Goal: Task Accomplishment & Management: Manage account settings

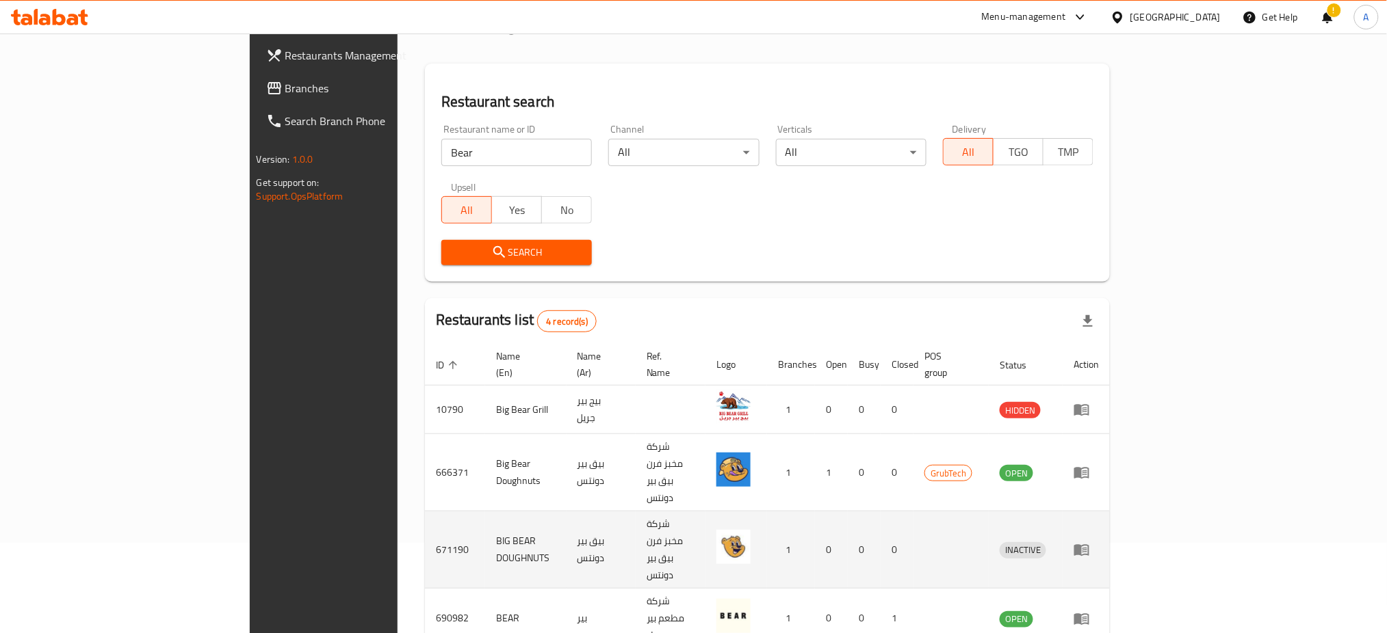
scroll to position [95, 0]
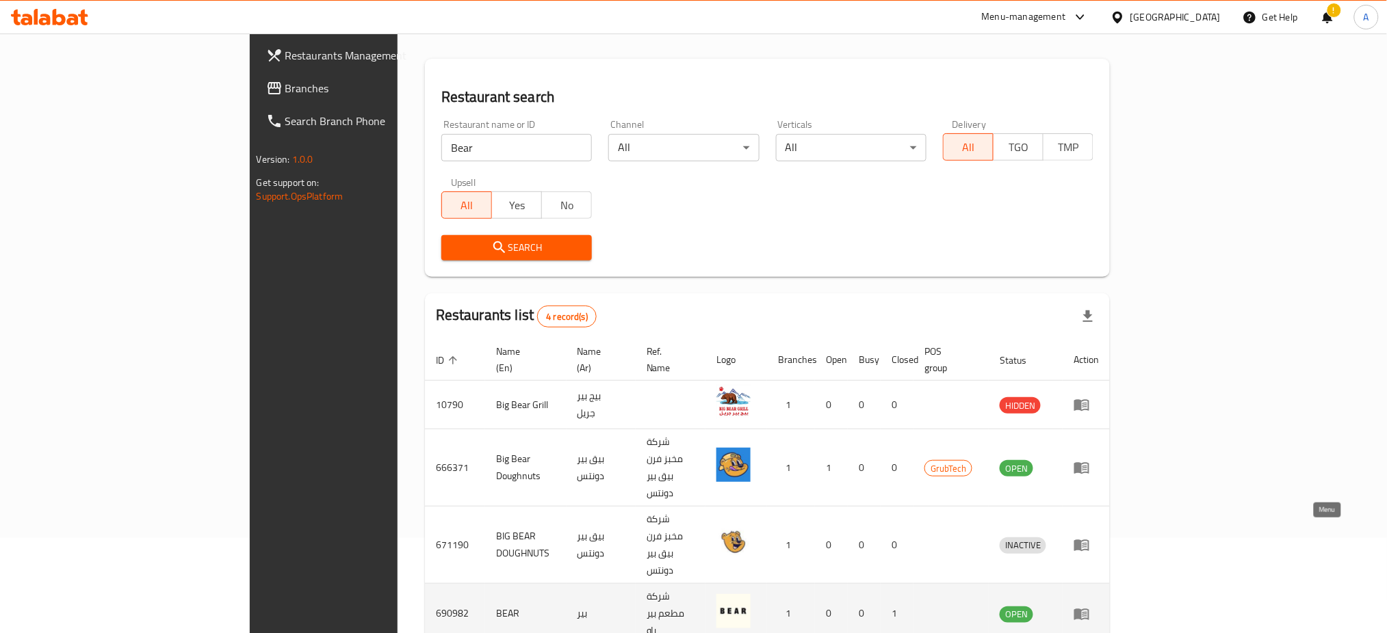
click at [1099, 606] on link "enhanced table" at bounding box center [1085, 614] width 25 height 16
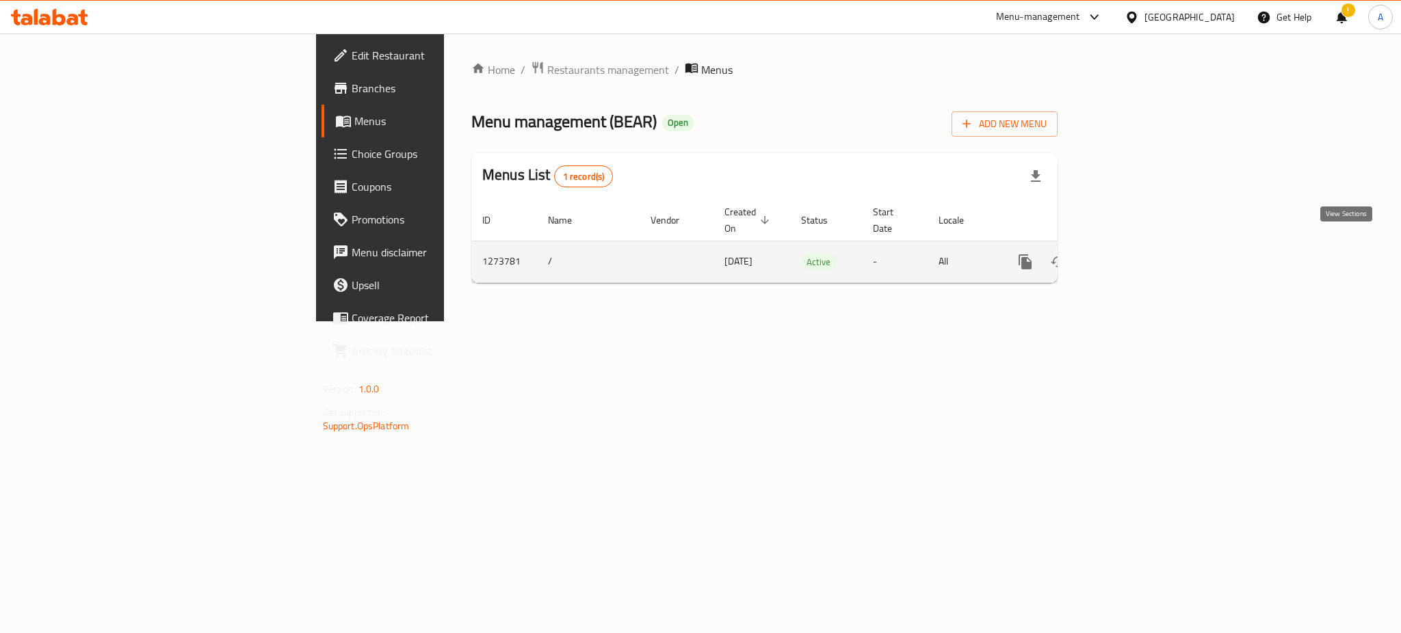
click at [1132, 254] on icon "enhanced table" at bounding box center [1124, 262] width 16 height 16
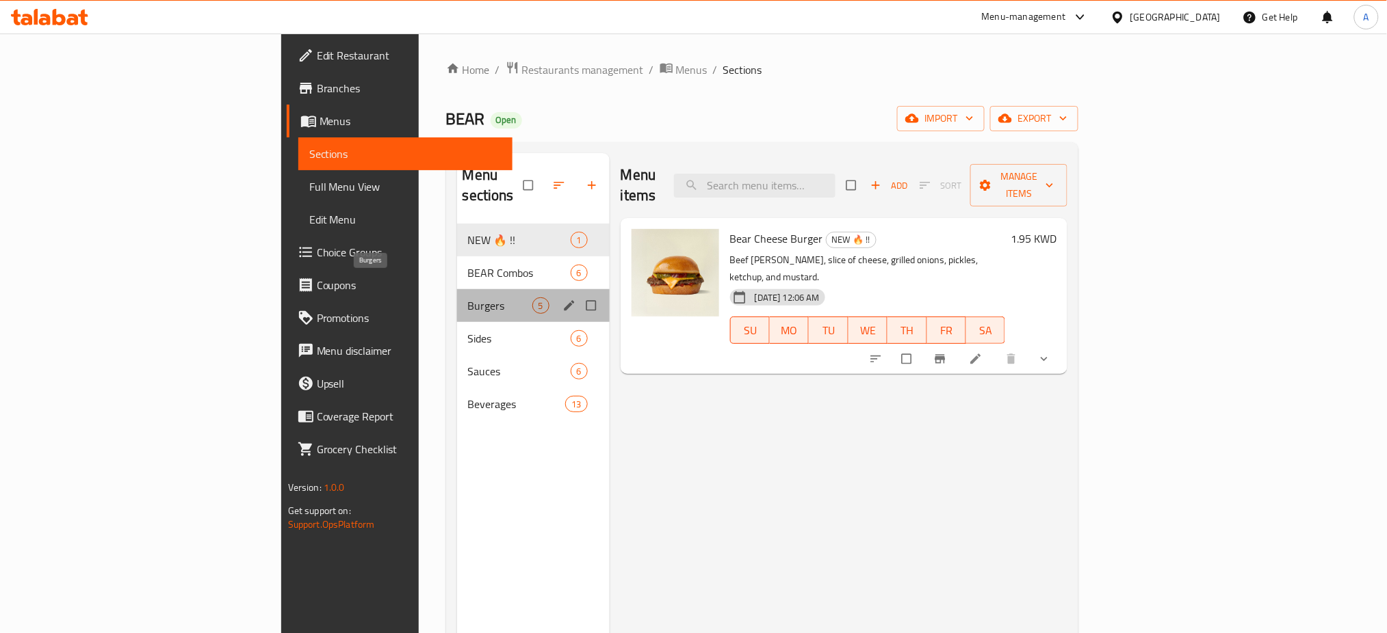
click at [468, 298] on span "Burgers" at bounding box center [500, 306] width 64 height 16
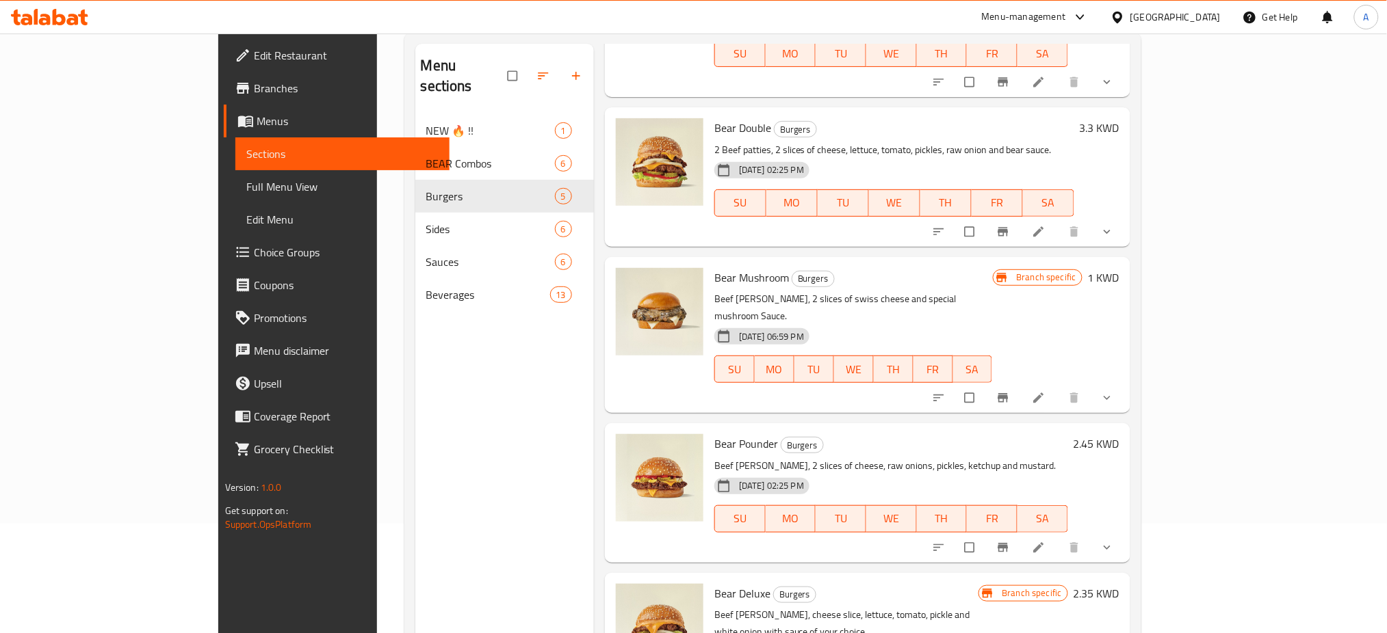
scroll to position [192, 0]
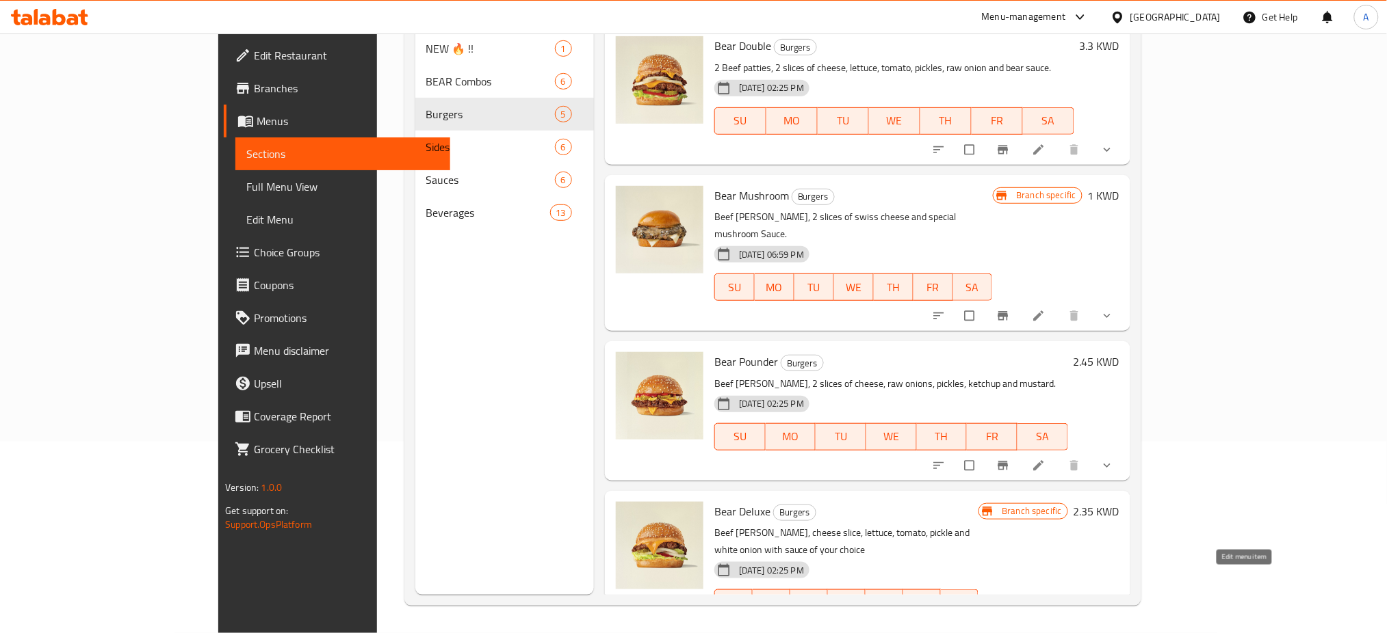
click at [1043, 627] on icon at bounding box center [1038, 632] width 10 height 10
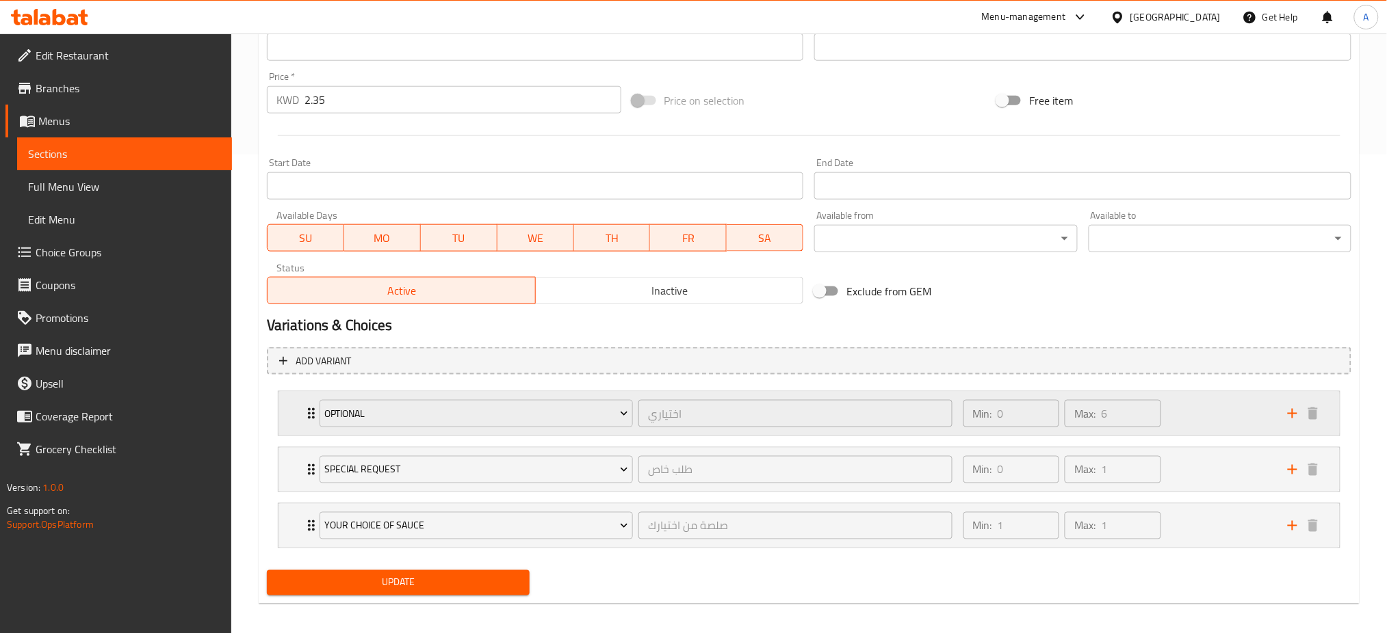
scroll to position [487, 0]
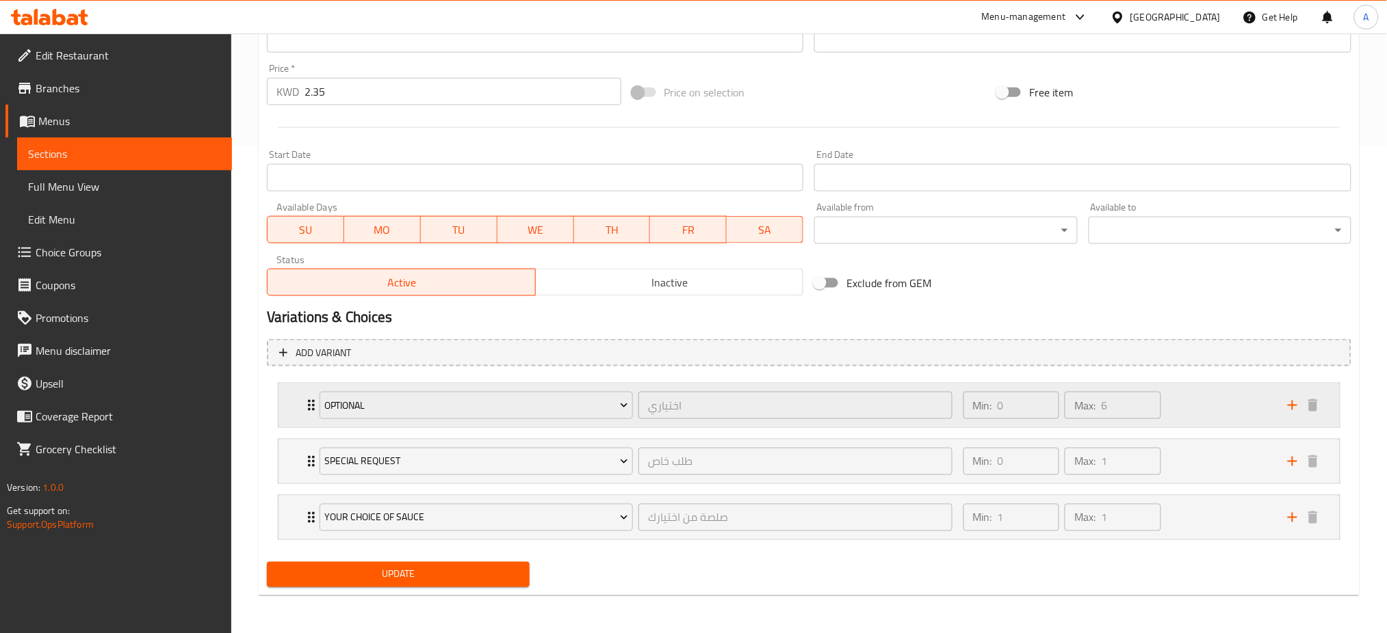
click at [308, 403] on icon "Expand" at bounding box center [311, 405] width 16 height 16
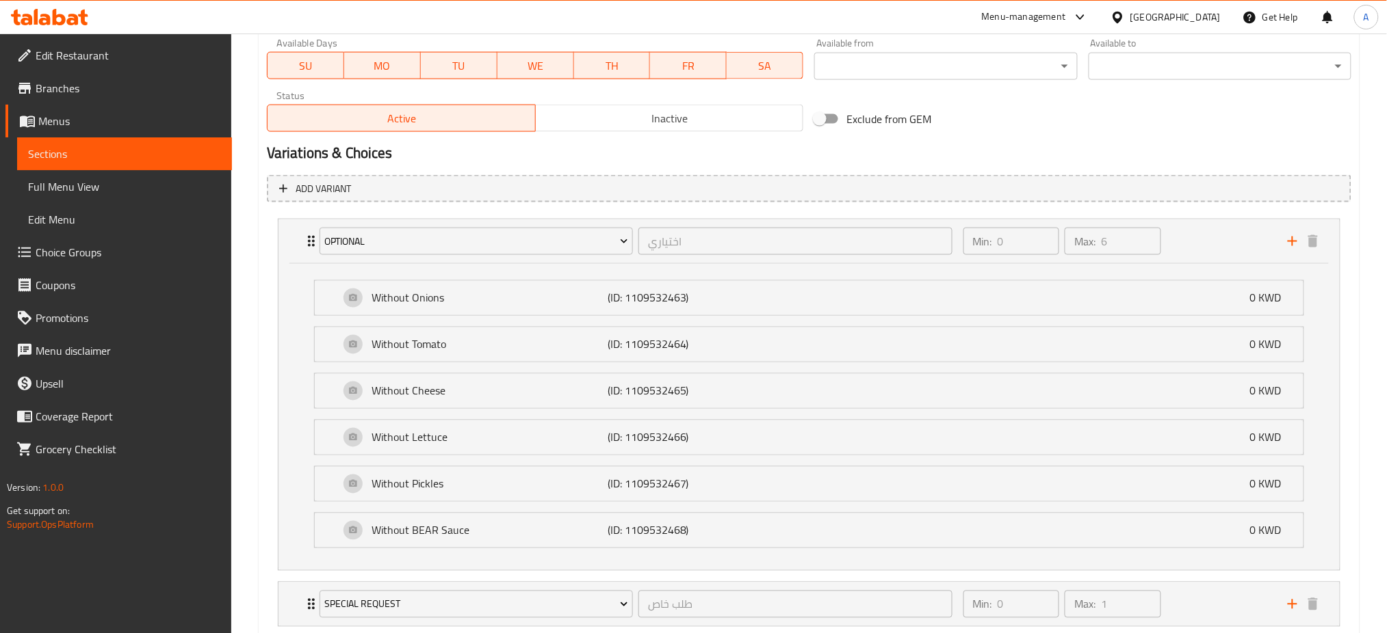
scroll to position [794, 0]
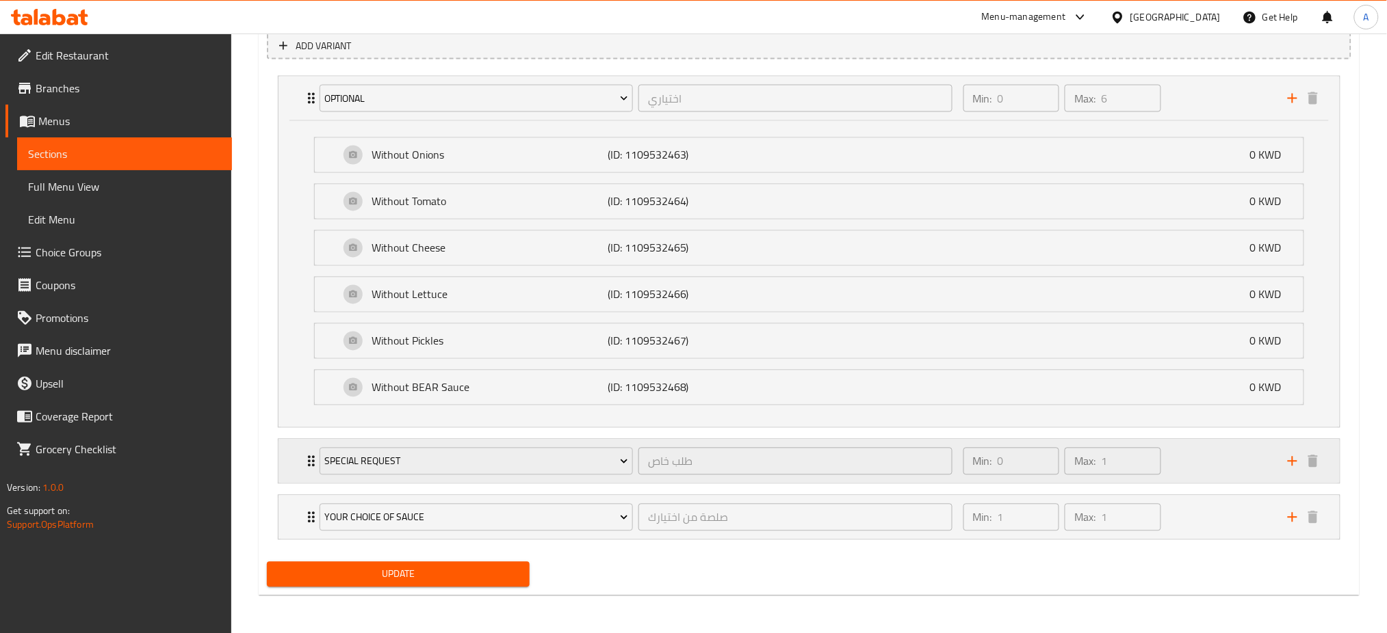
click at [304, 463] on icon "Expand" at bounding box center [311, 462] width 16 height 16
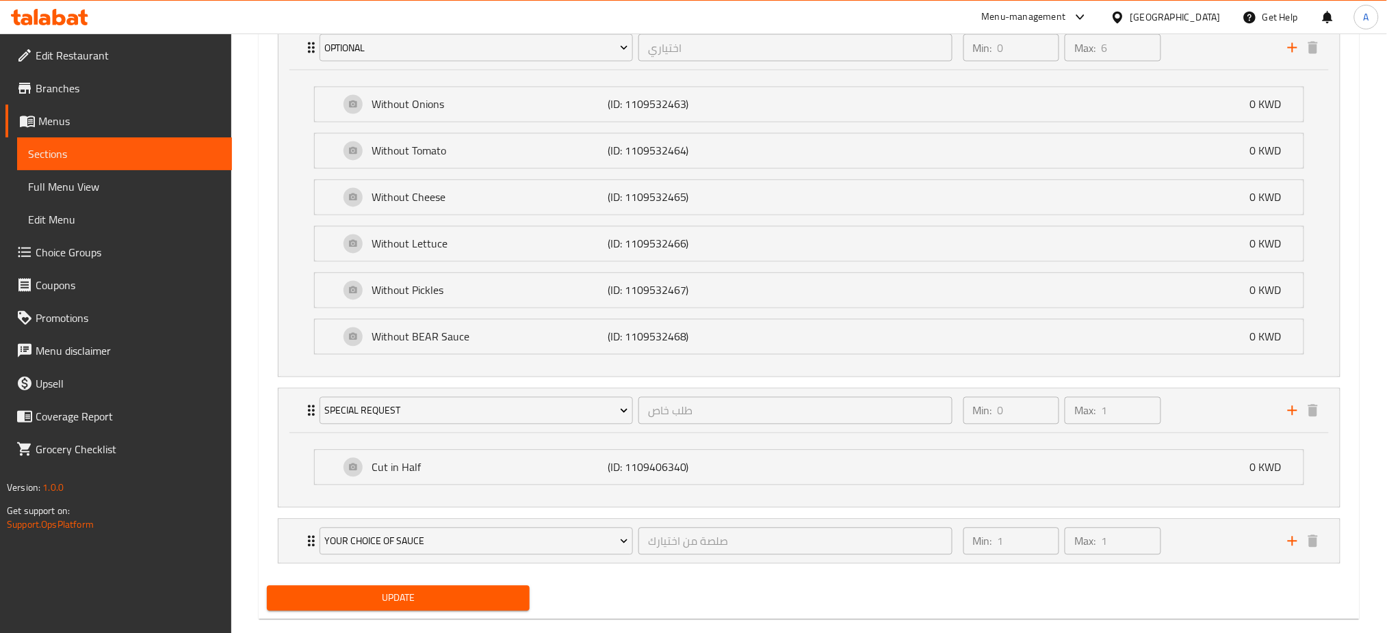
scroll to position [869, 0]
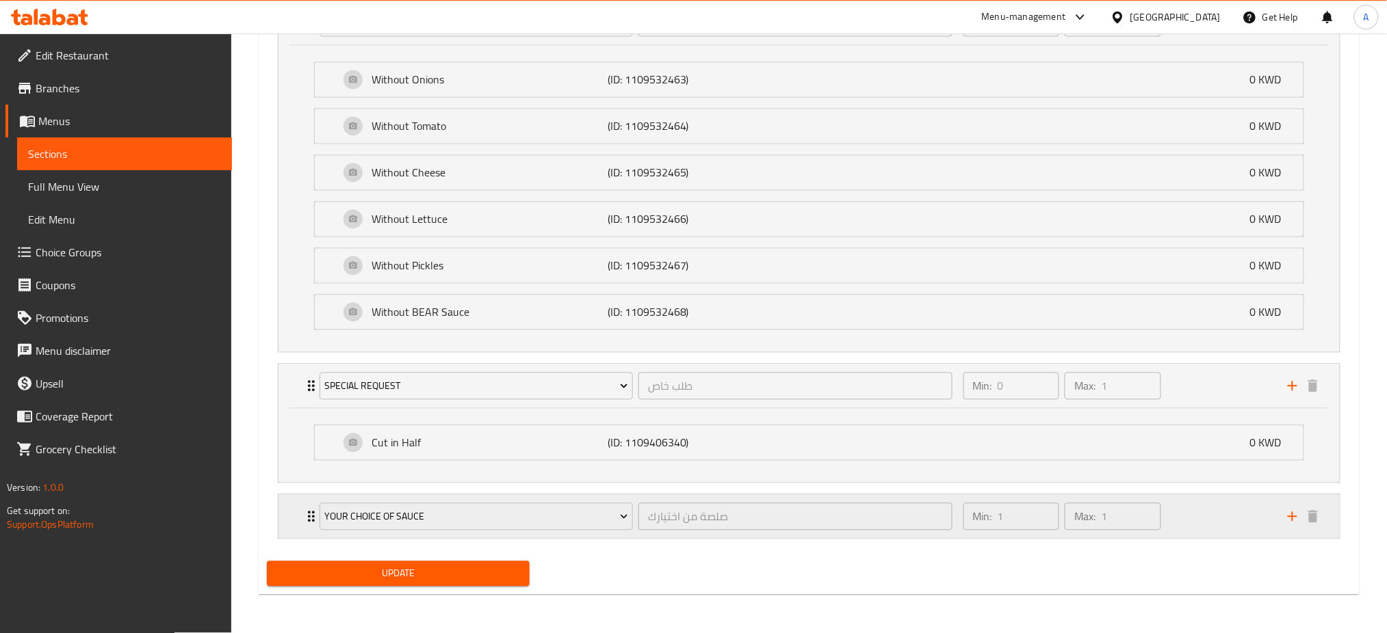
click at [308, 524] on icon "Expand" at bounding box center [311, 517] width 16 height 16
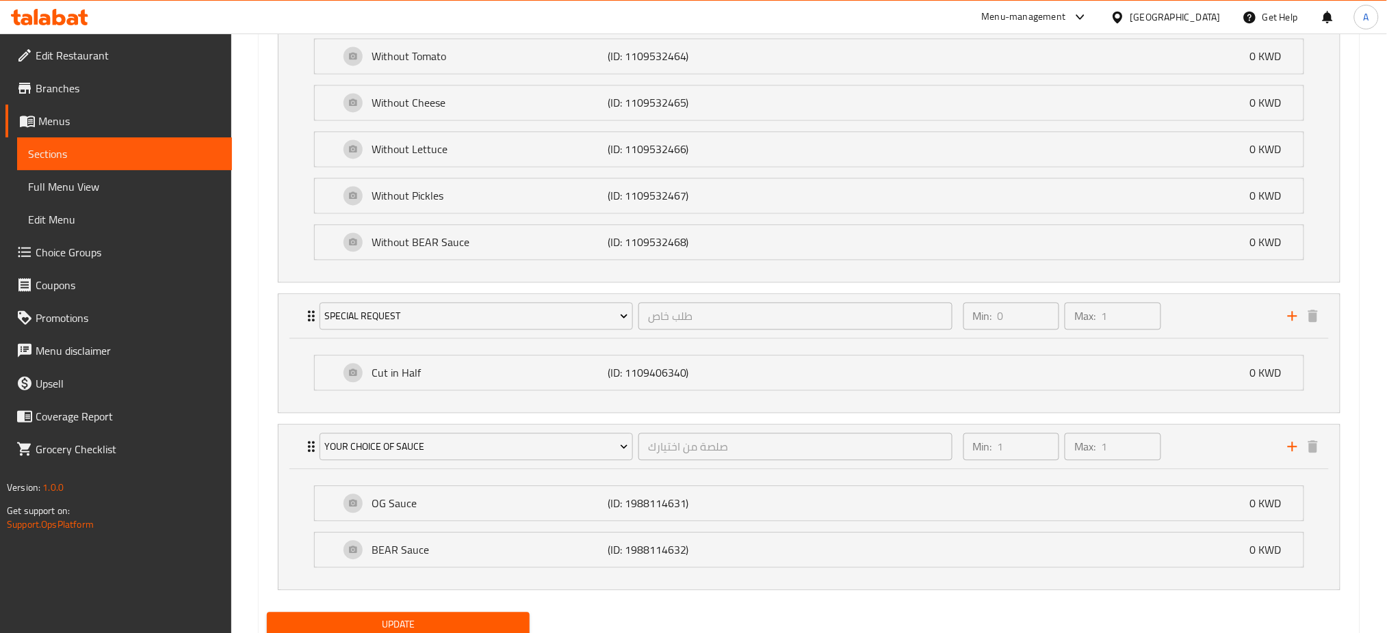
scroll to position [990, 0]
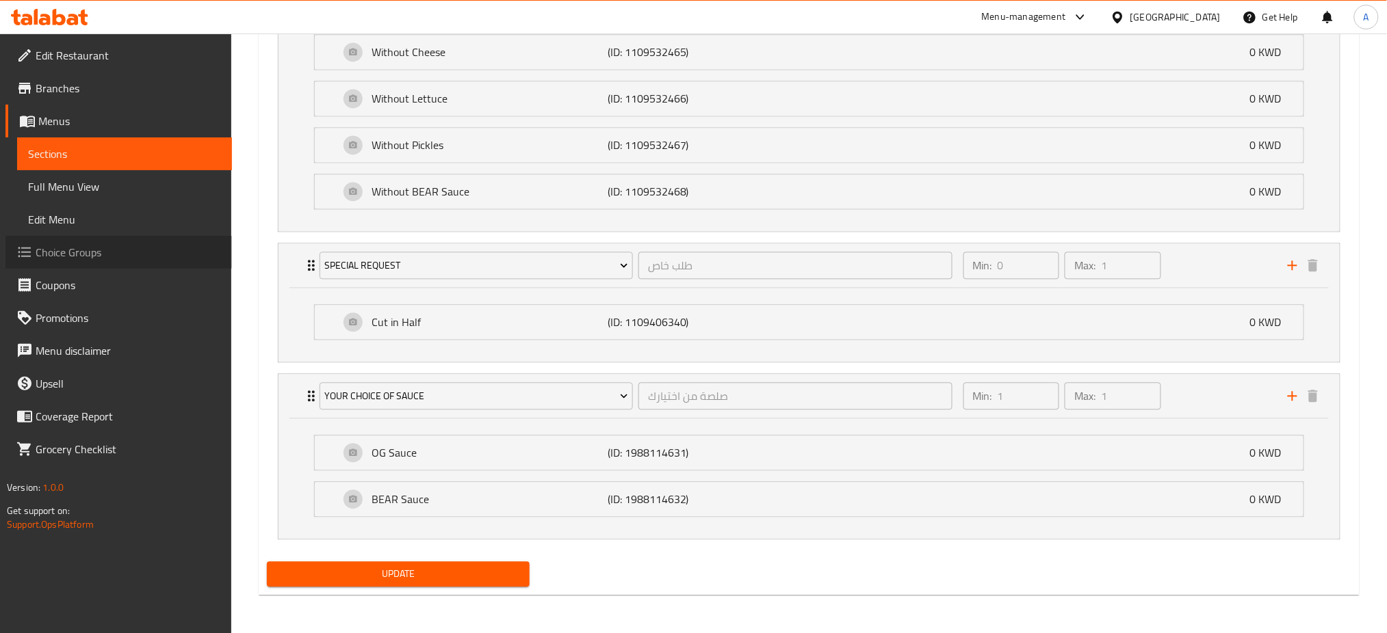
click at [72, 255] on span "Choice Groups" at bounding box center [128, 252] width 185 height 16
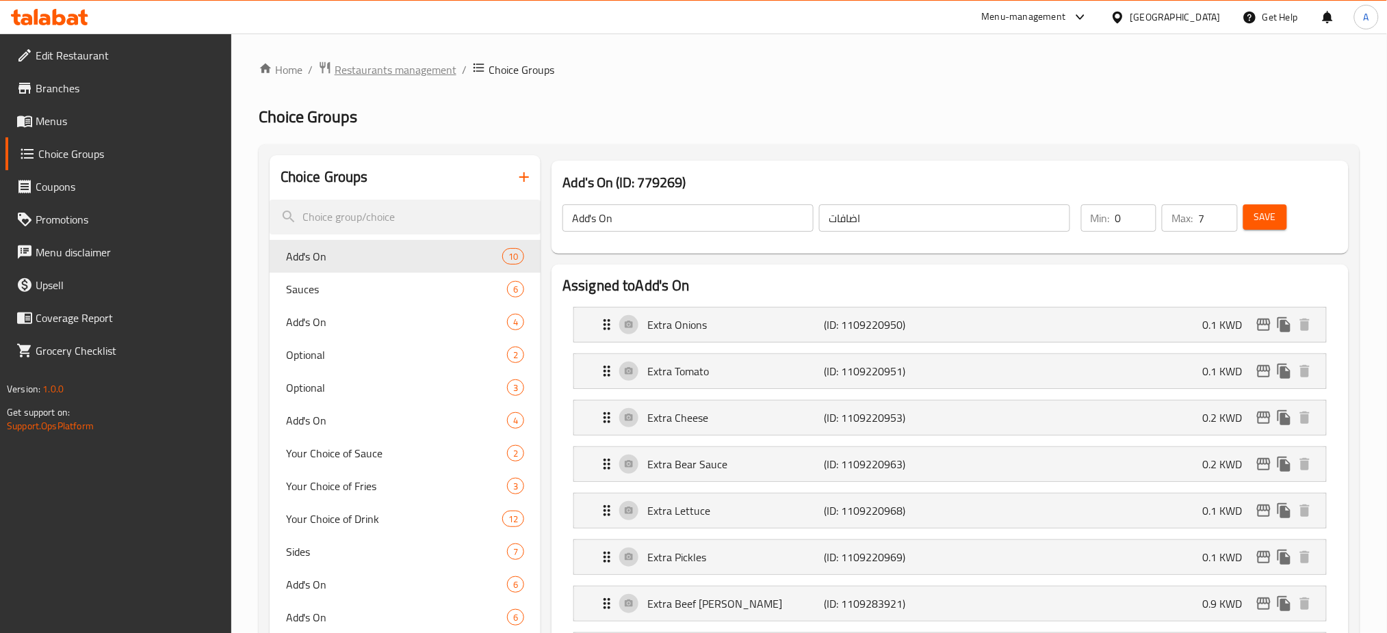
click at [383, 67] on span "Restaurants management" at bounding box center [395, 70] width 122 height 16
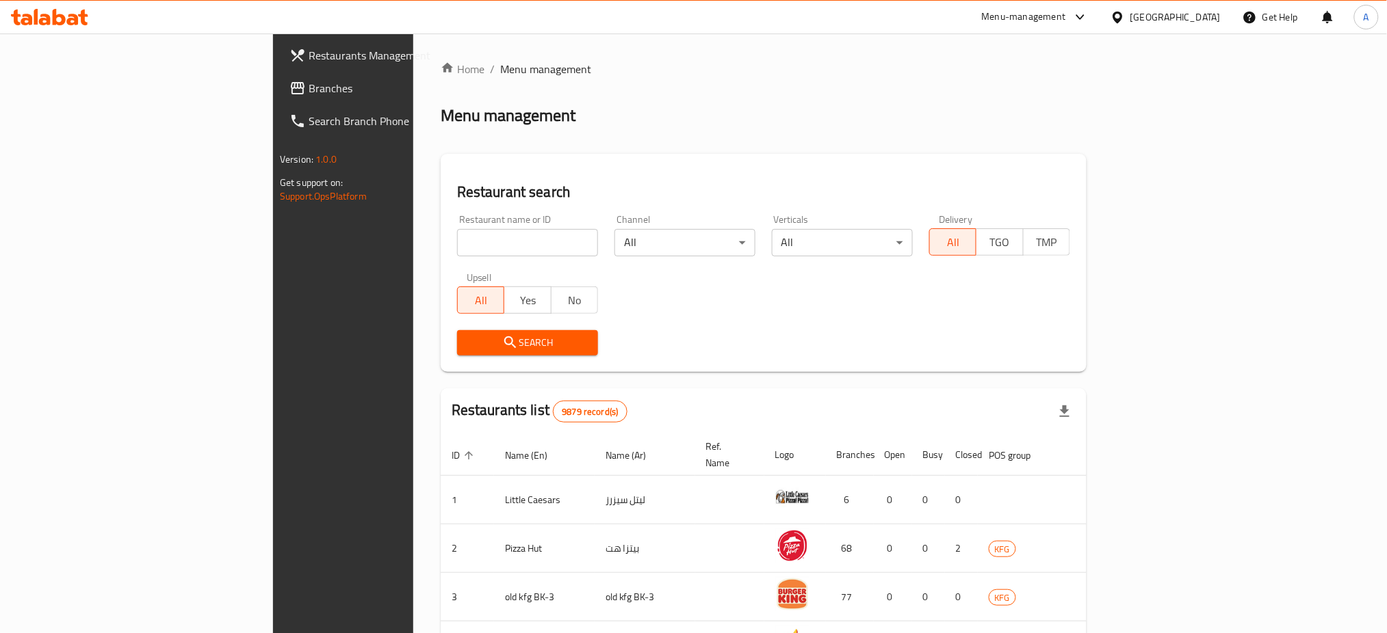
click at [457, 246] on input "search" at bounding box center [527, 242] width 141 height 27
type input "Villagio Land Restaurant"
click at [468, 337] on span "Search" at bounding box center [527, 342] width 119 height 17
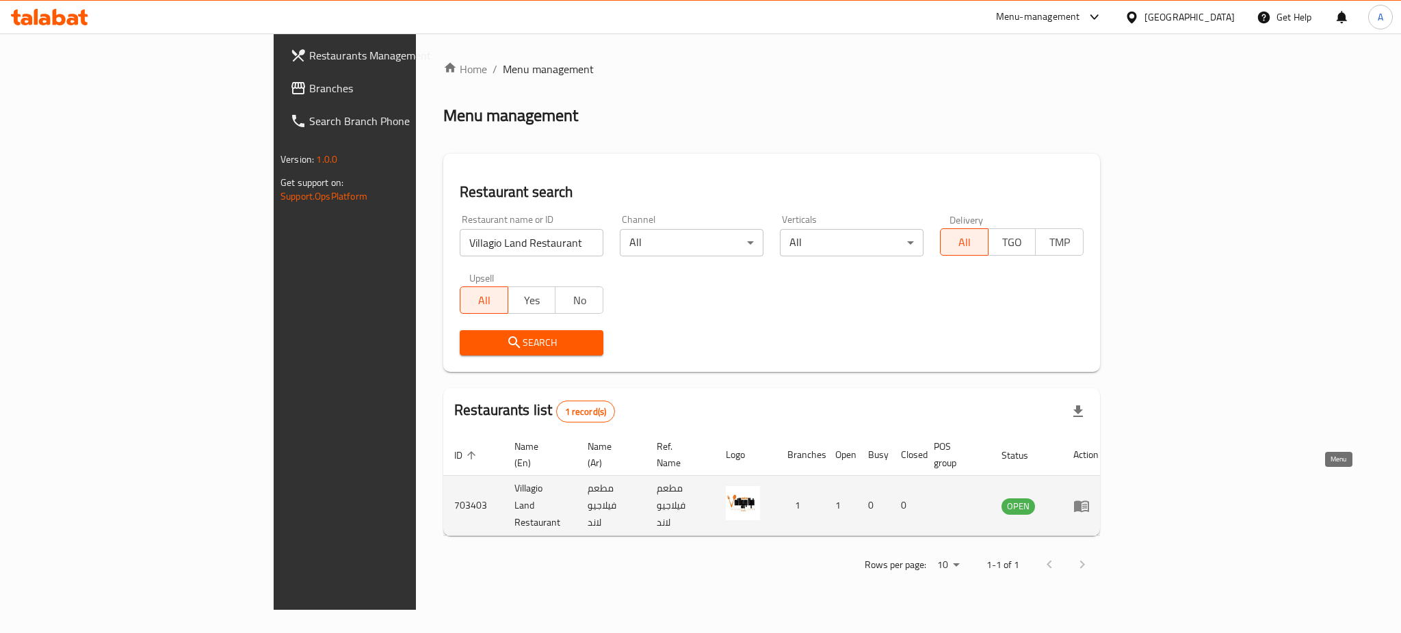
click at [1099, 498] on link "enhanced table" at bounding box center [1085, 506] width 25 height 16
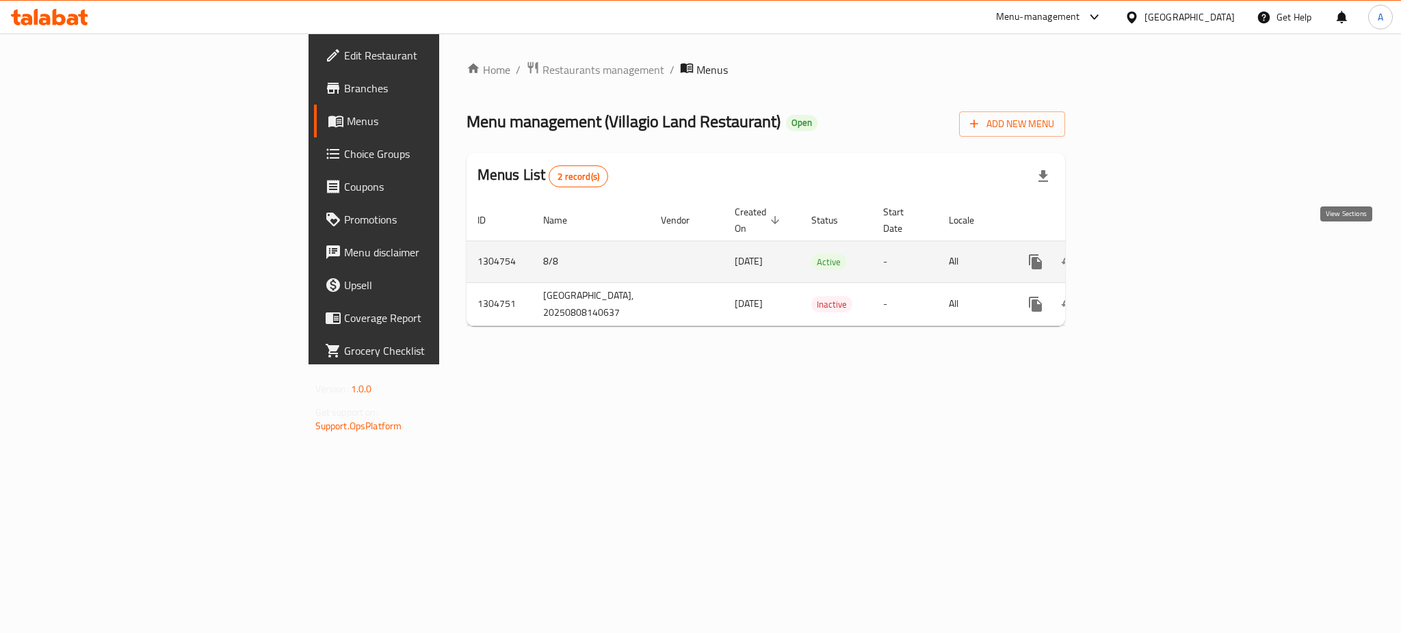
click at [1142, 254] on icon "enhanced table" at bounding box center [1134, 262] width 16 height 16
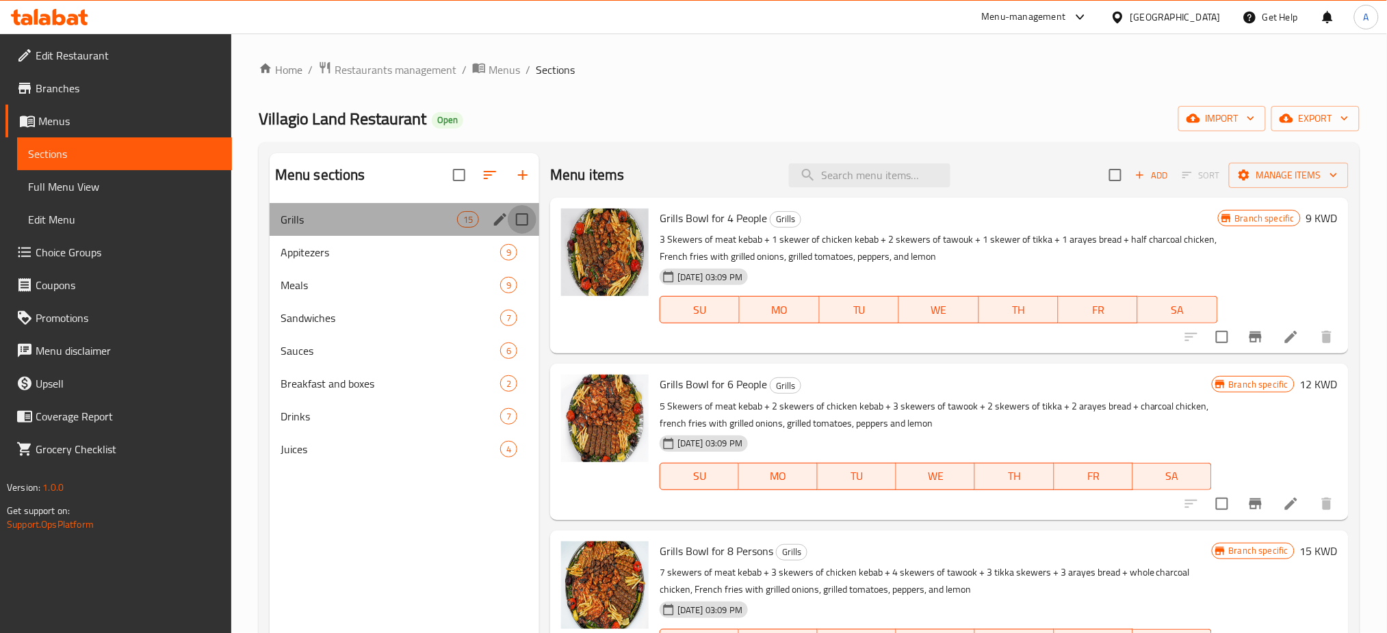
click at [518, 220] on input "Menu sections" at bounding box center [522, 219] width 29 height 29
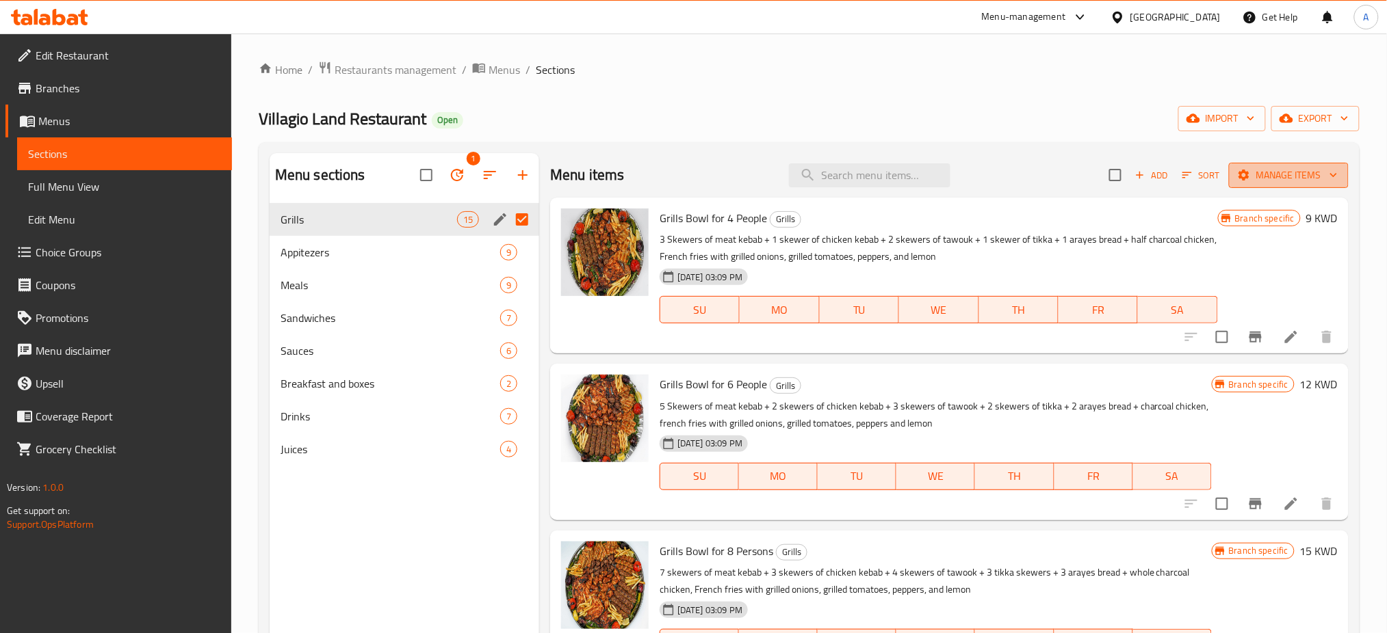
click at [1307, 173] on span "Manage items" at bounding box center [1288, 175] width 98 height 17
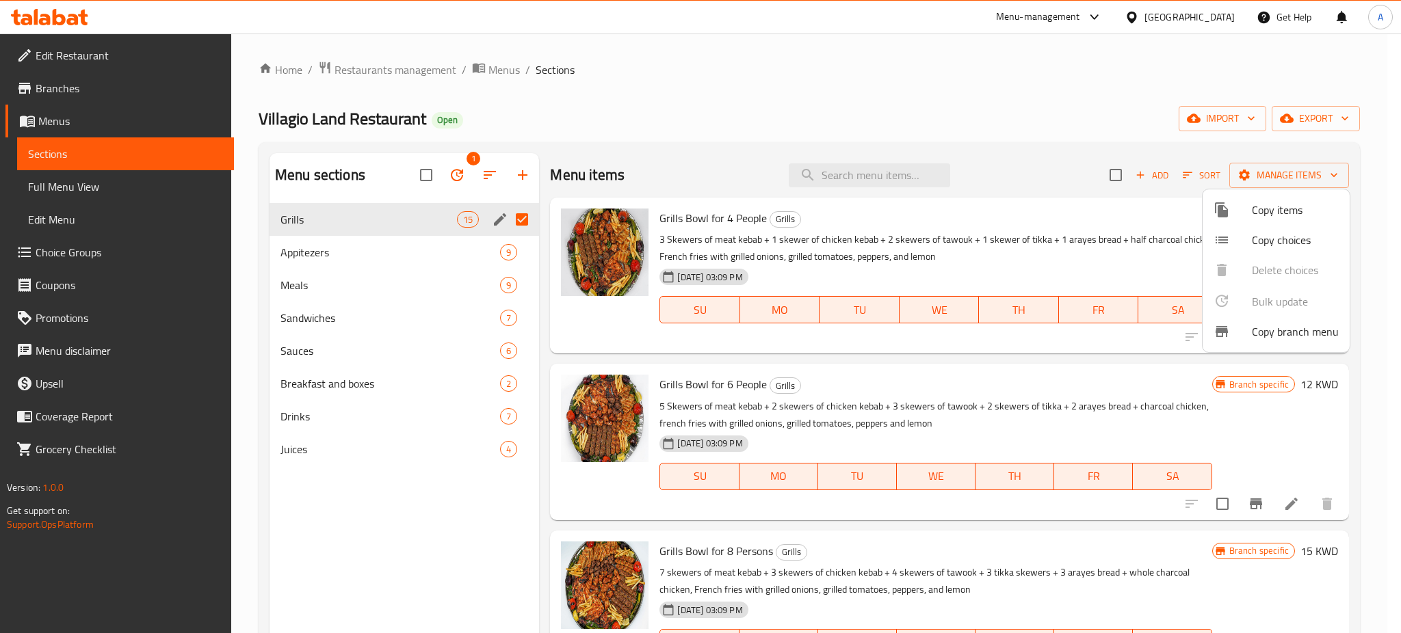
click at [948, 88] on div at bounding box center [700, 316] width 1401 height 633
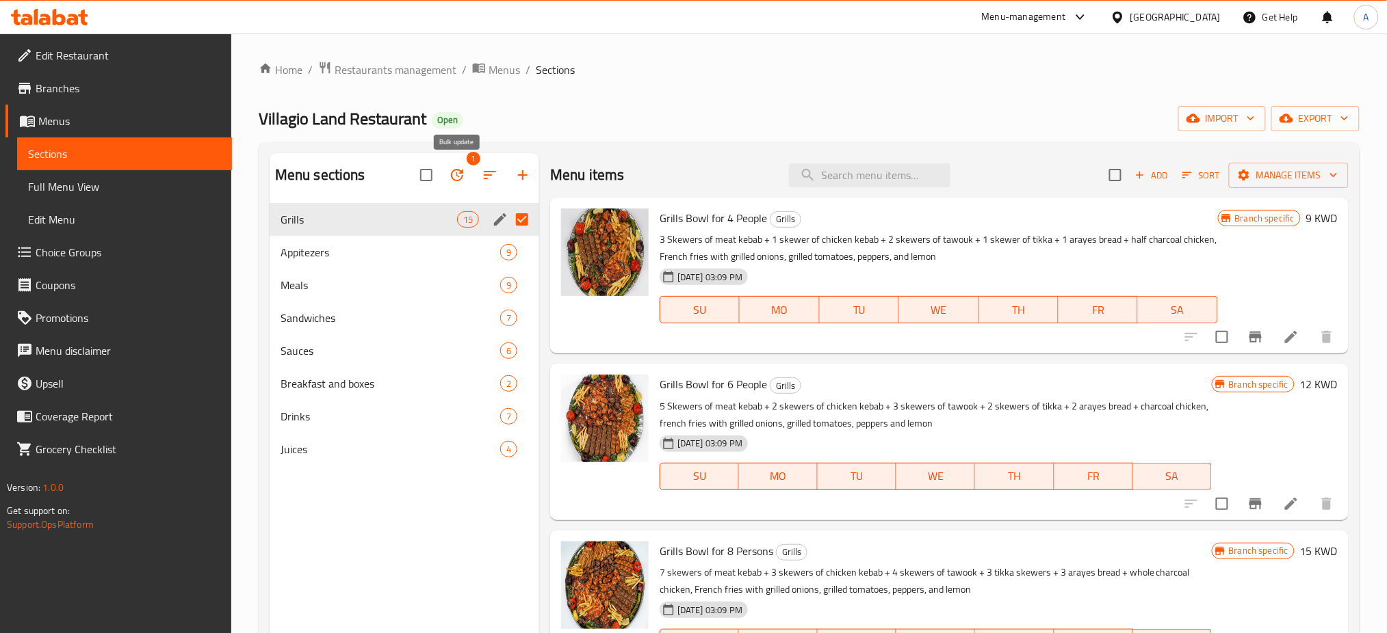
click at [447, 175] on button "button" at bounding box center [457, 175] width 33 height 33
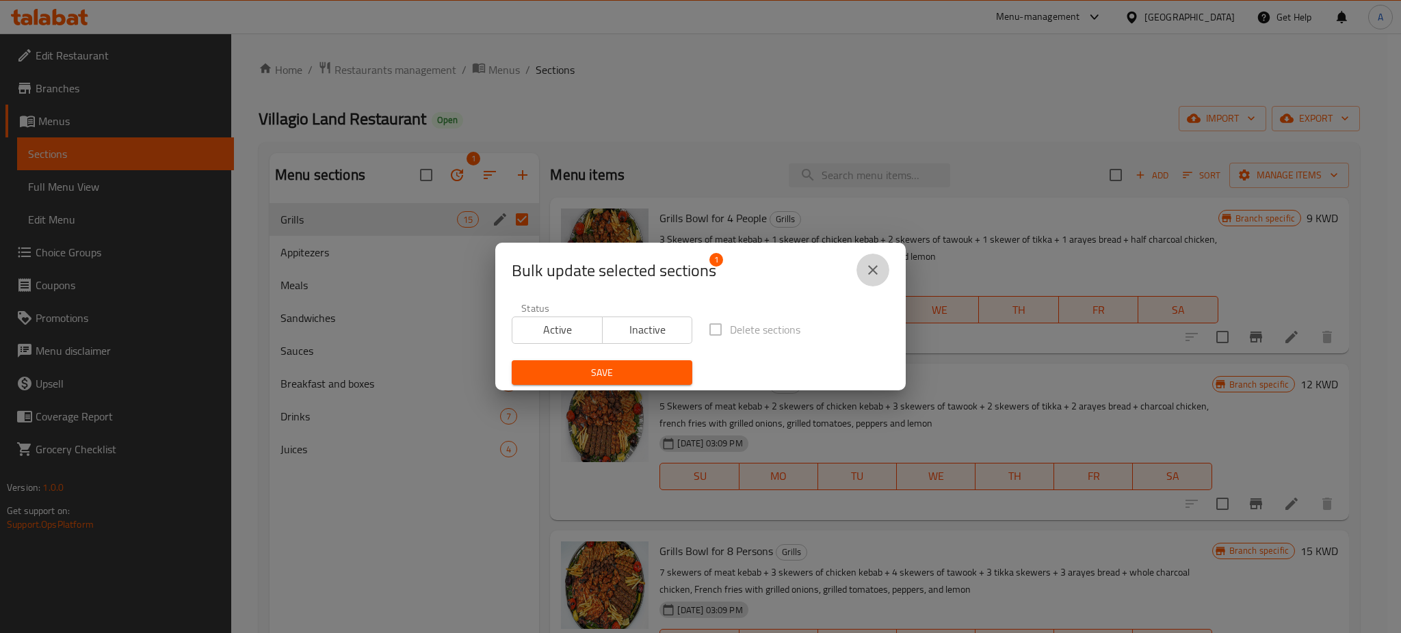
click at [879, 271] on icon "close" at bounding box center [873, 270] width 16 height 16
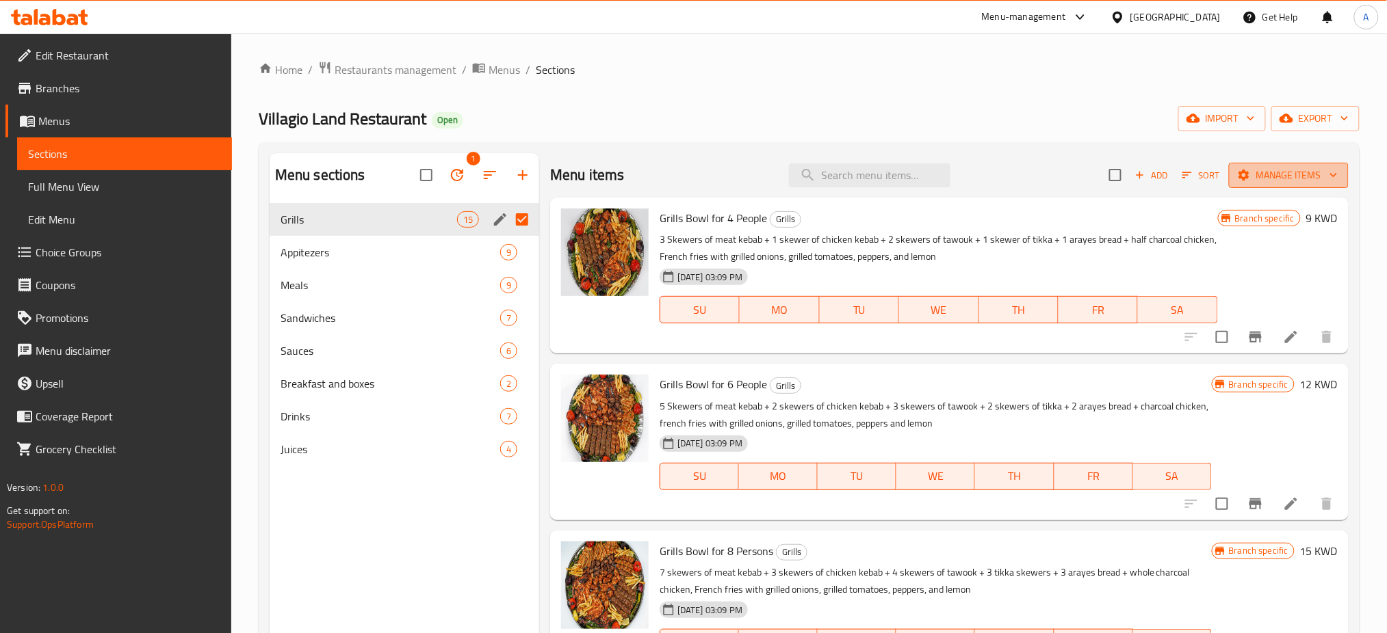
click at [1271, 179] on span "Manage items" at bounding box center [1288, 175] width 98 height 17
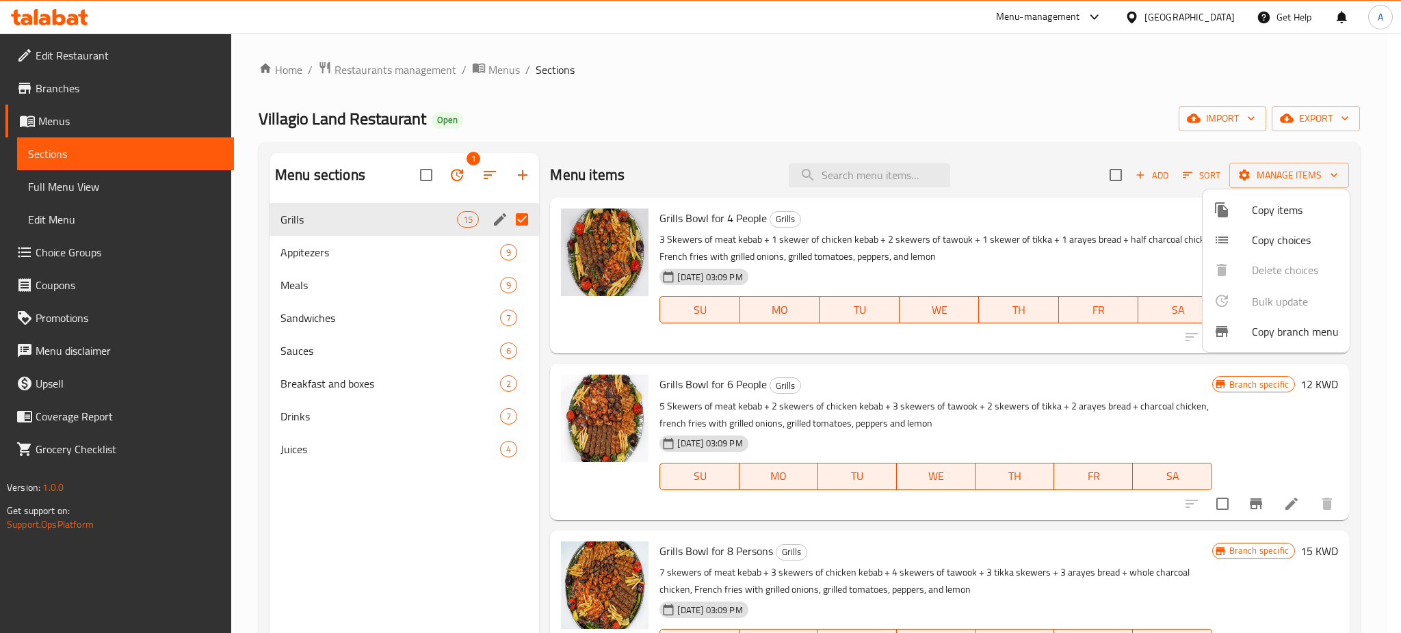
click at [625, 88] on div at bounding box center [700, 316] width 1401 height 633
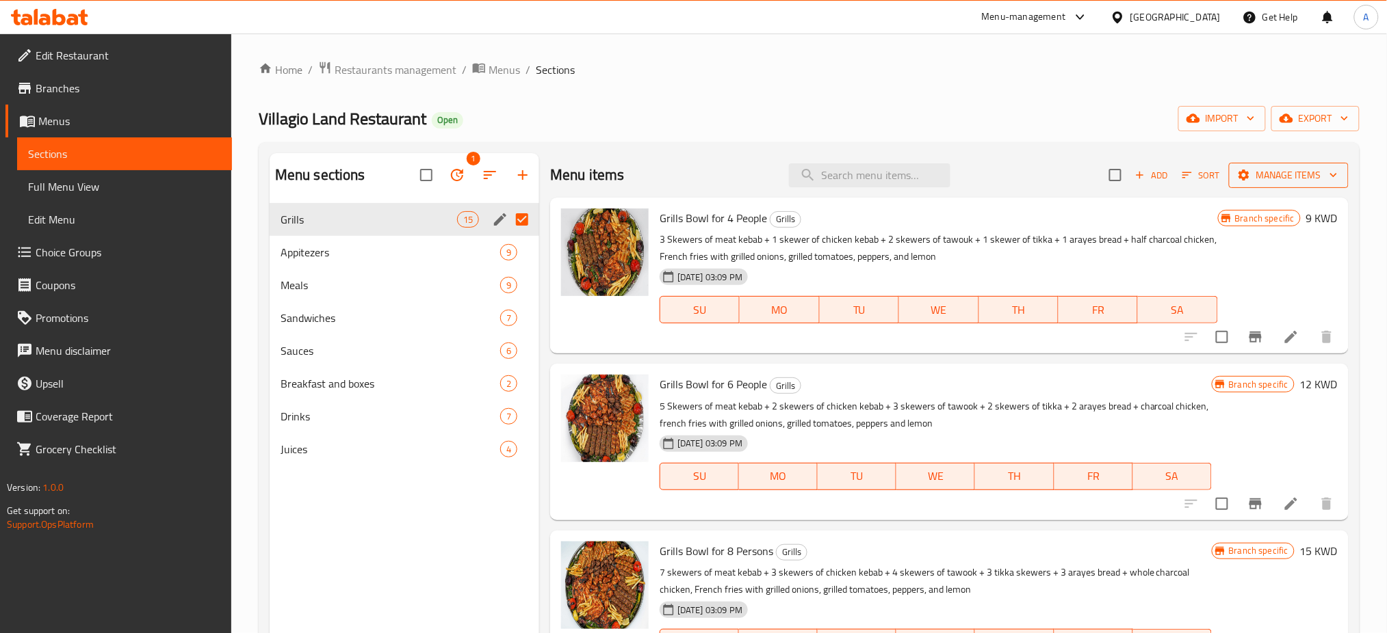
click at [1326, 176] on icon "button" at bounding box center [1333, 175] width 14 height 14
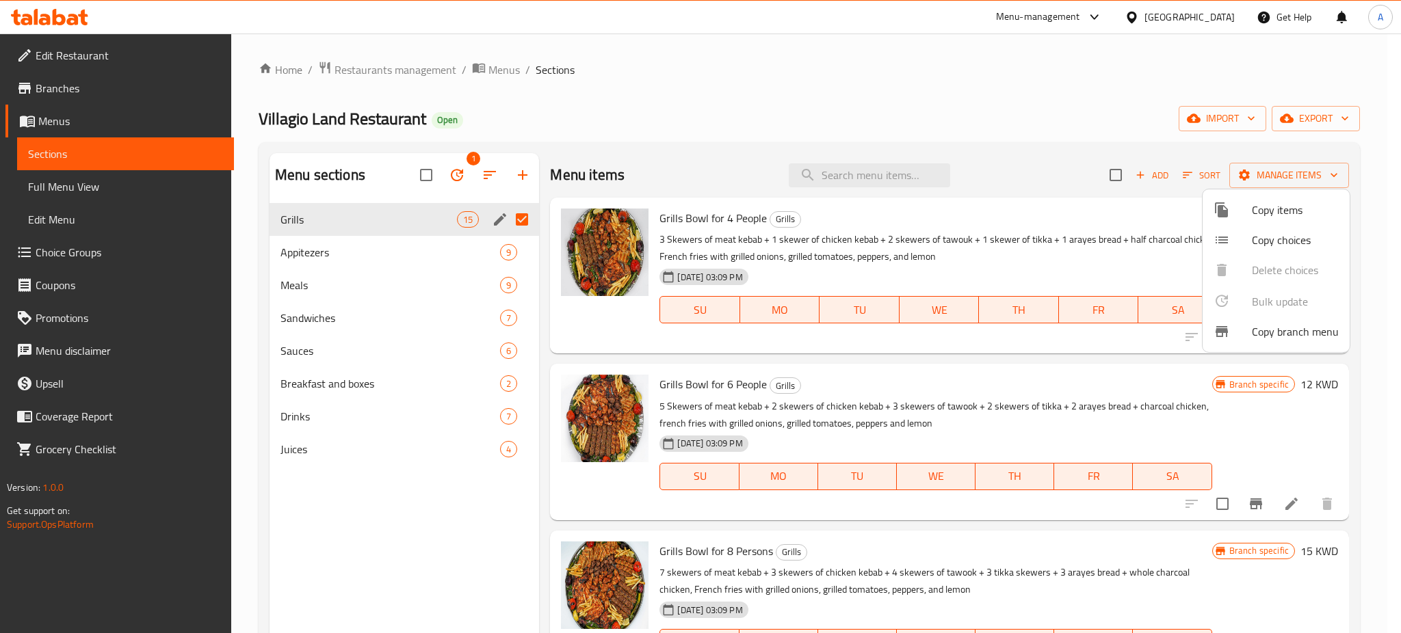
click at [1372, 167] on div at bounding box center [700, 316] width 1401 height 633
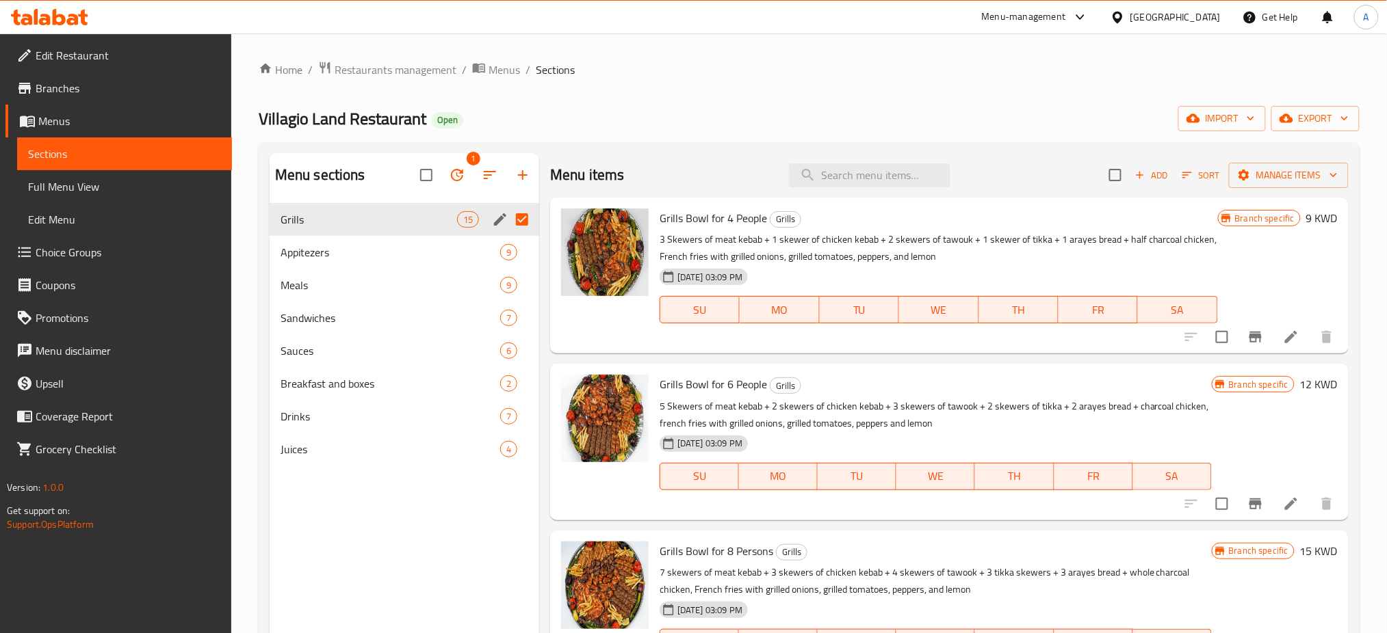
click at [522, 219] on input "Menu sections" at bounding box center [522, 219] width 29 height 29
checkbox input "false"
click at [1207, 339] on input "checkbox" at bounding box center [1221, 337] width 29 height 29
checkbox input "true"
click at [1101, 172] on input "checkbox" at bounding box center [1115, 175] width 29 height 29
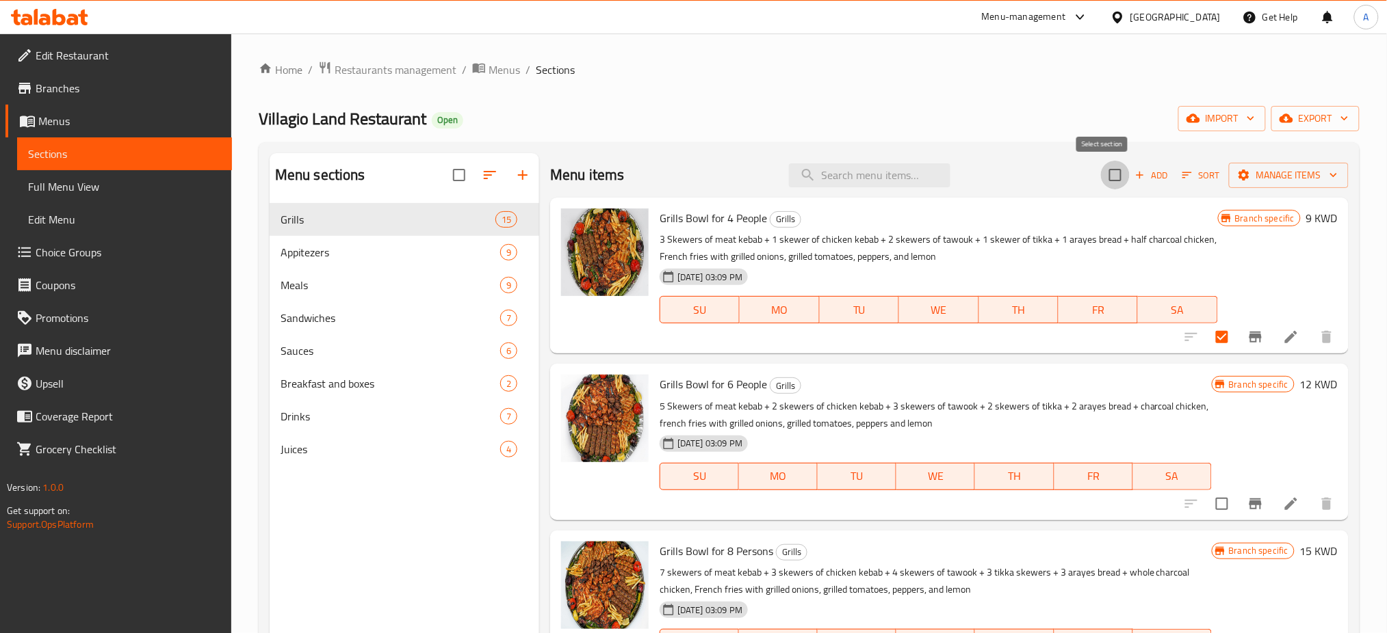
checkbox input "true"
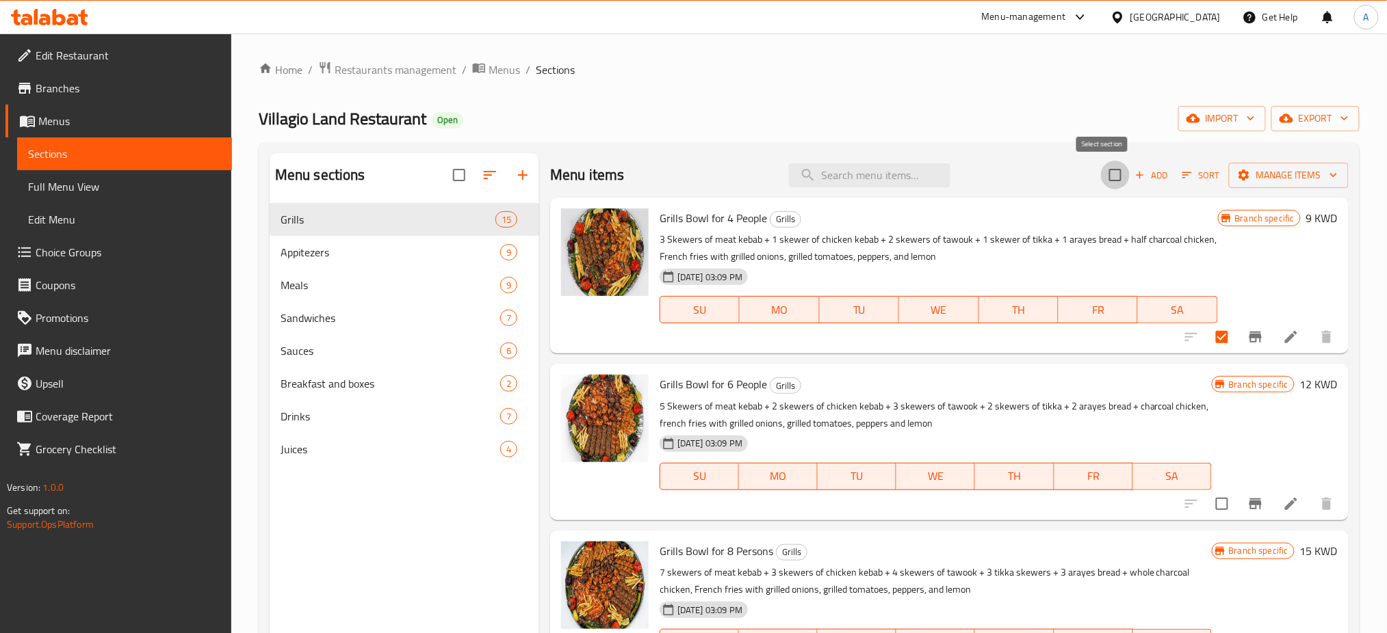
checkbox input "true"
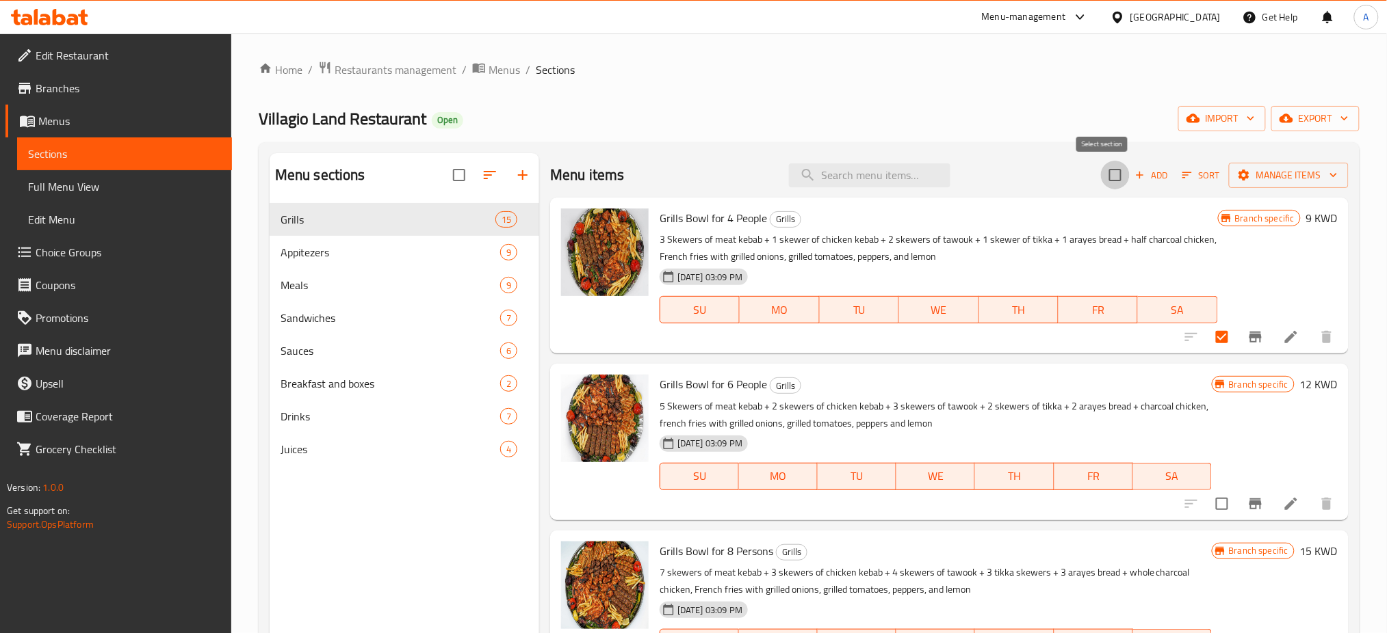
checkbox input "true"
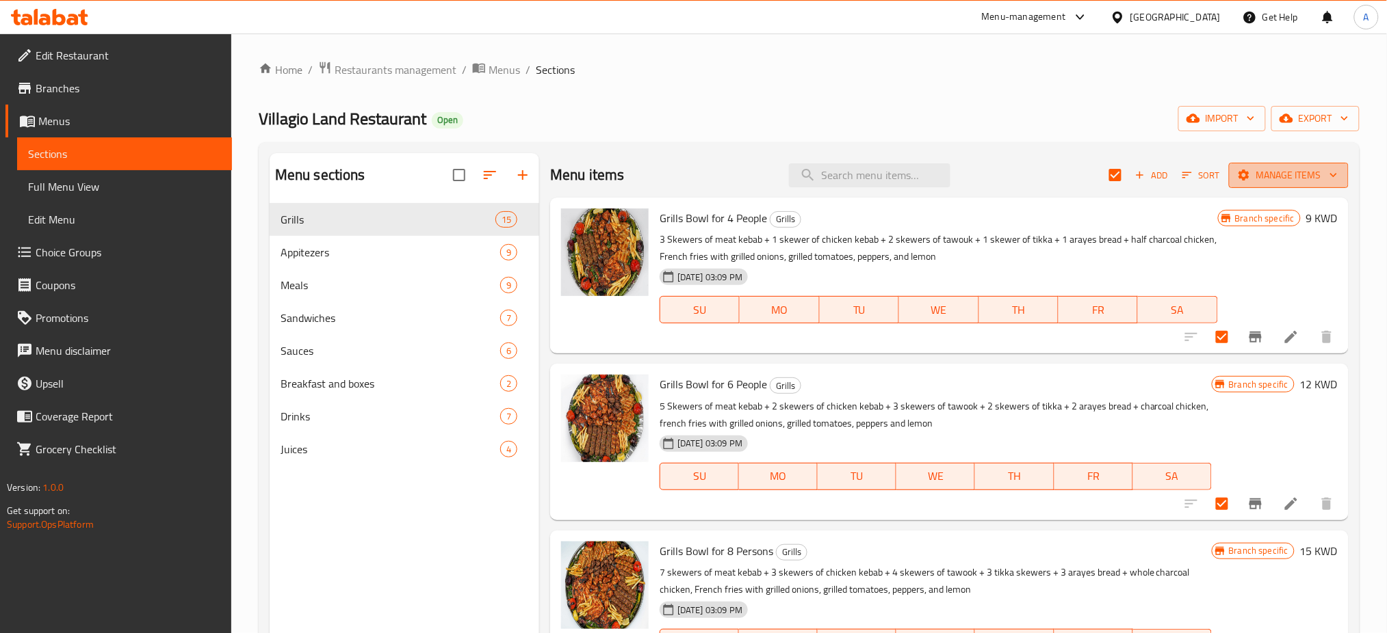
click at [1283, 169] on span "Manage items" at bounding box center [1288, 175] width 98 height 17
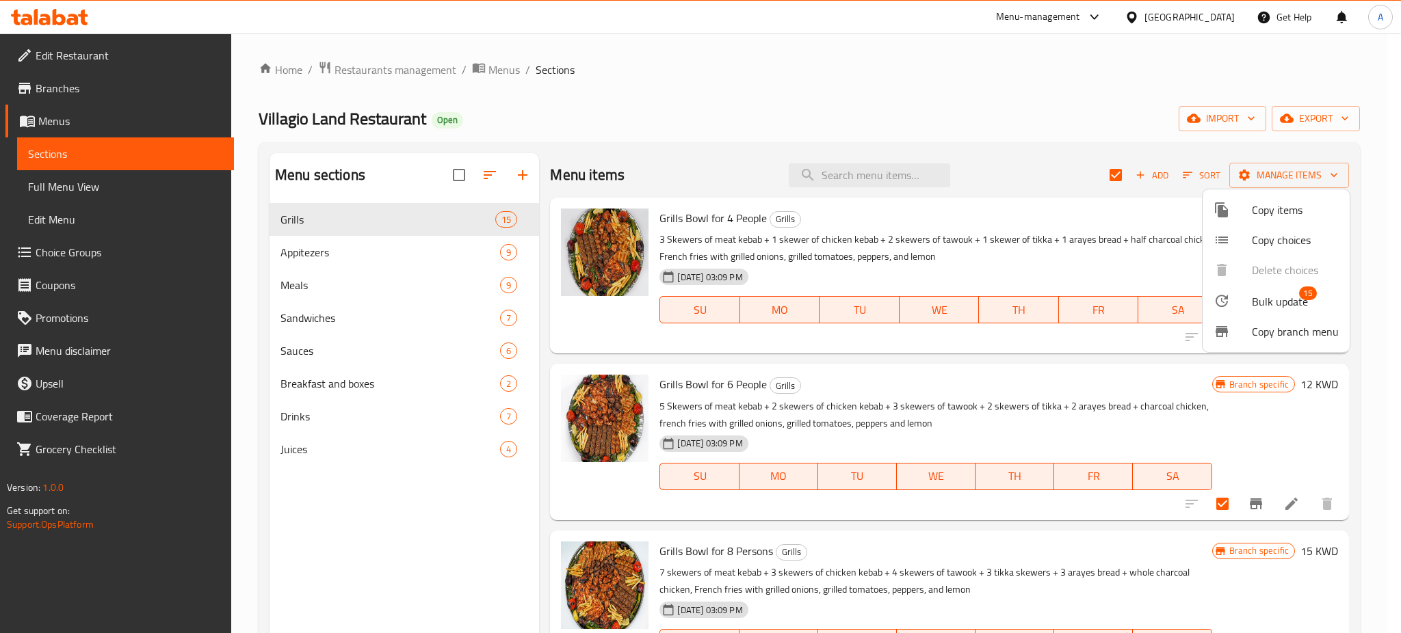
click at [1257, 299] on span "Bulk update" at bounding box center [1280, 301] width 56 height 16
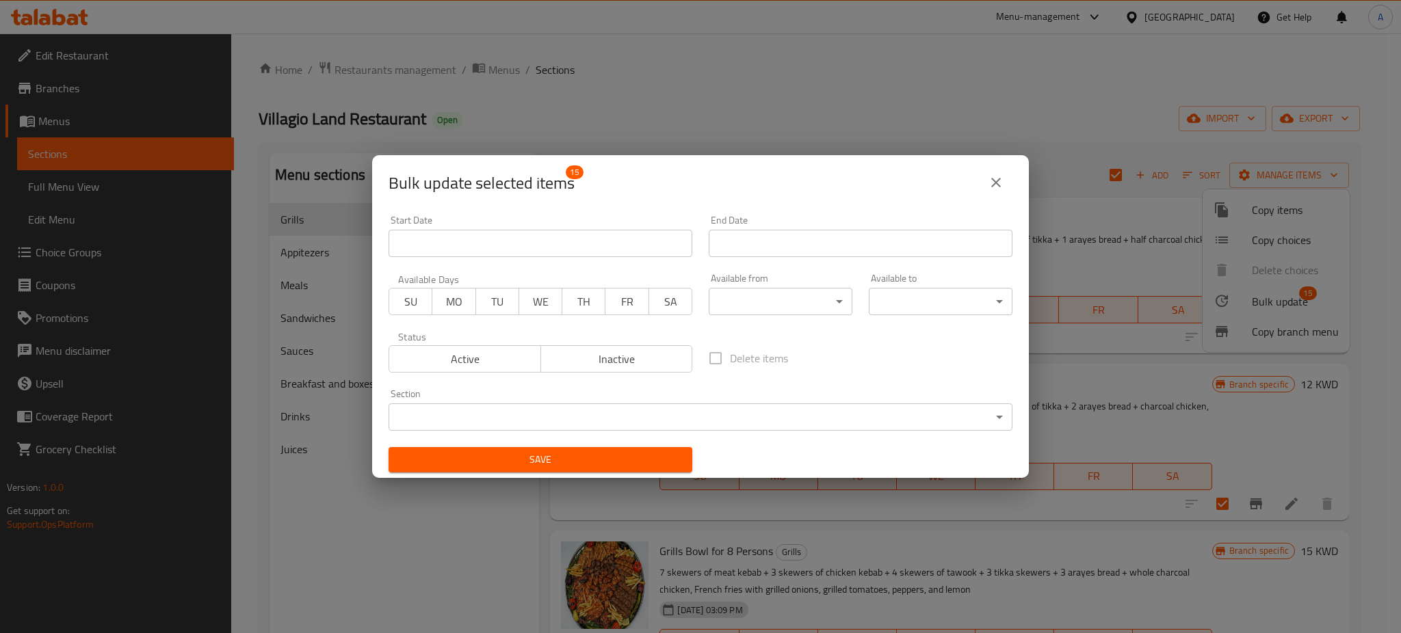
scroll to position [2, 0]
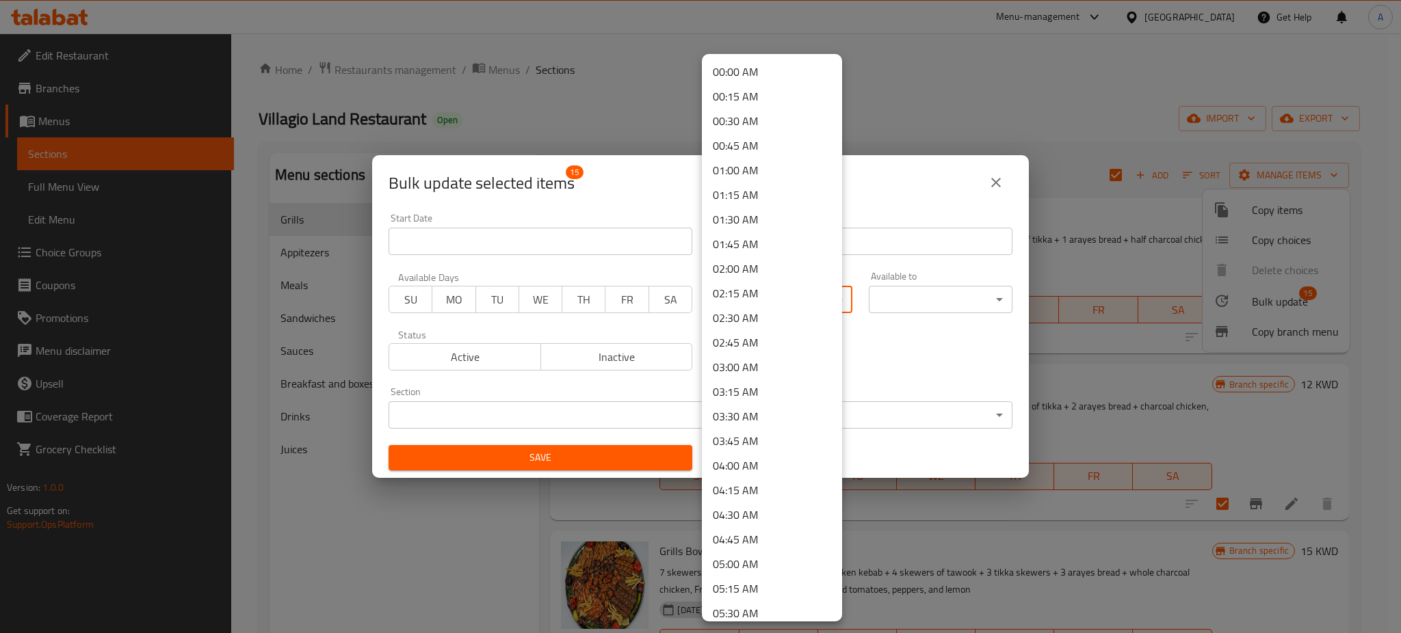
click at [832, 297] on body "​ Menu-management [GEOGRAPHIC_DATA] Get Help A Edit Restaurant Branches Menus S…" at bounding box center [700, 334] width 1401 height 600
click at [900, 364] on div at bounding box center [700, 316] width 1401 height 633
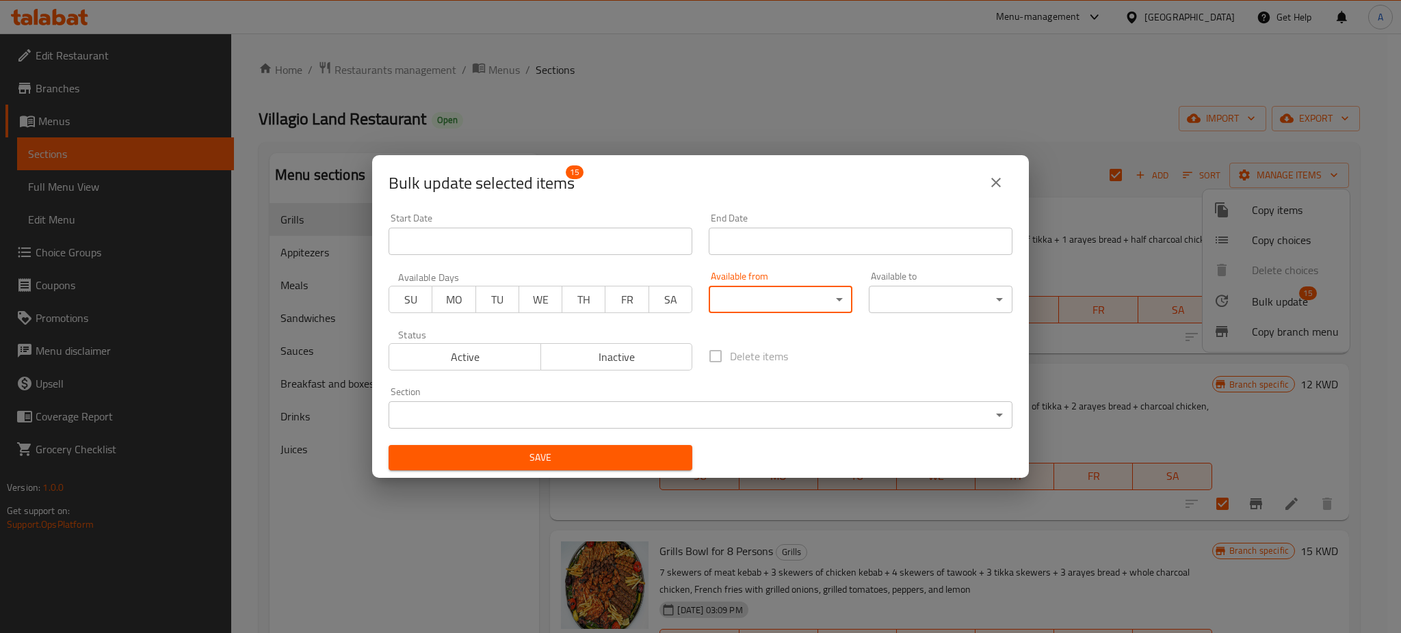
click at [817, 293] on body "​ Menu-management [GEOGRAPHIC_DATA] Get Help A Edit Restaurant Branches Menus S…" at bounding box center [700, 334] width 1401 height 600
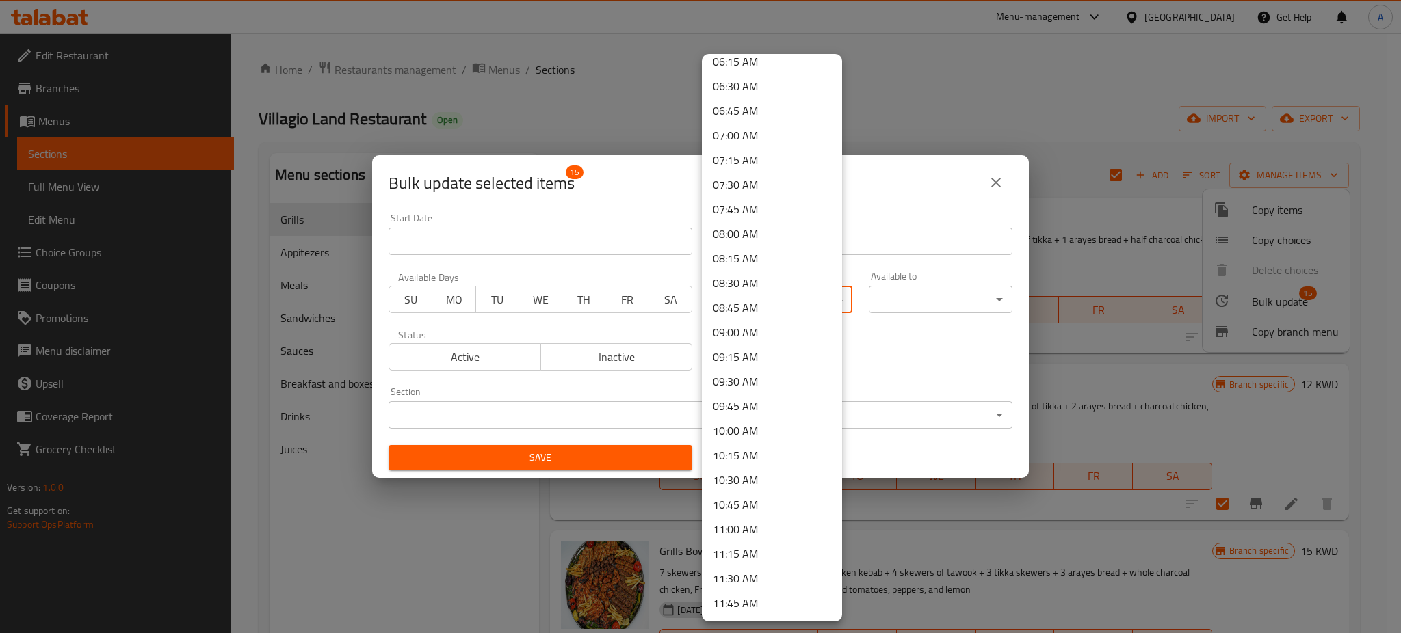
scroll to position [729, 0]
click at [751, 377] on li "10:30 AM" at bounding box center [772, 377] width 140 height 25
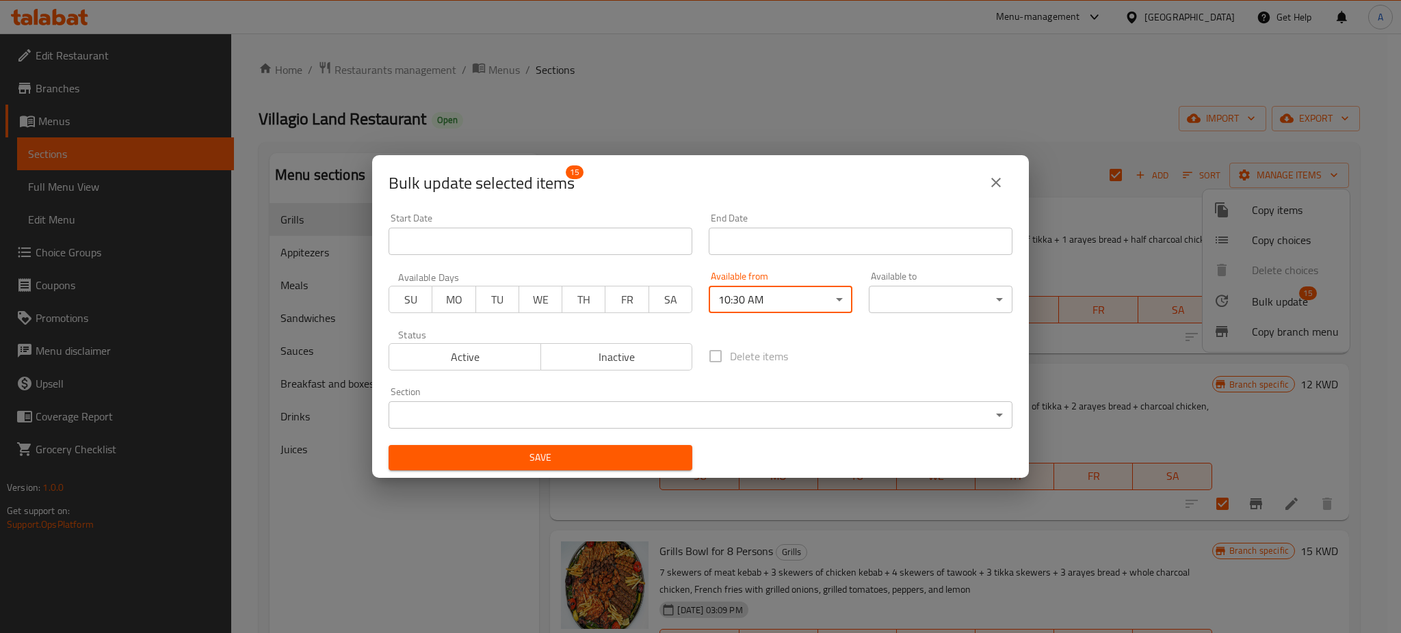
click at [922, 308] on body "​ Menu-management [GEOGRAPHIC_DATA] Get Help A Edit Restaurant Branches Menus S…" at bounding box center [700, 334] width 1401 height 600
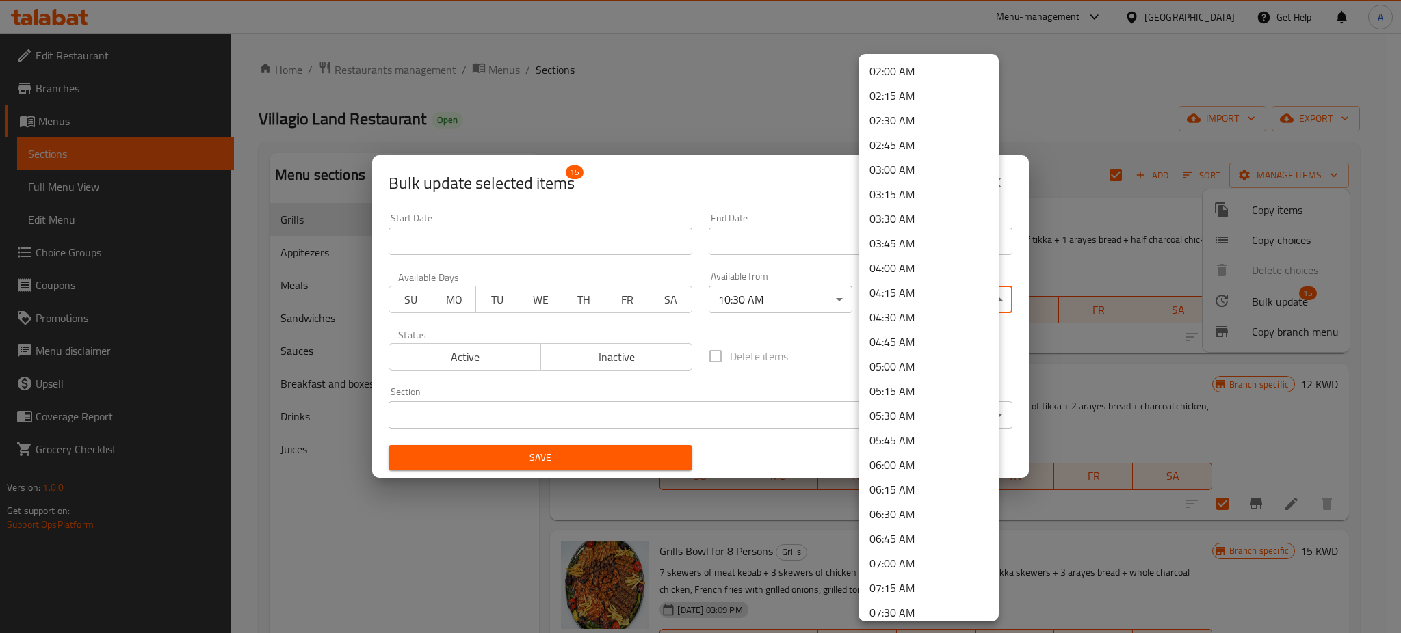
scroll to position [182, 0]
click at [911, 254] on li "03:45 AM" at bounding box center [928, 259] width 140 height 25
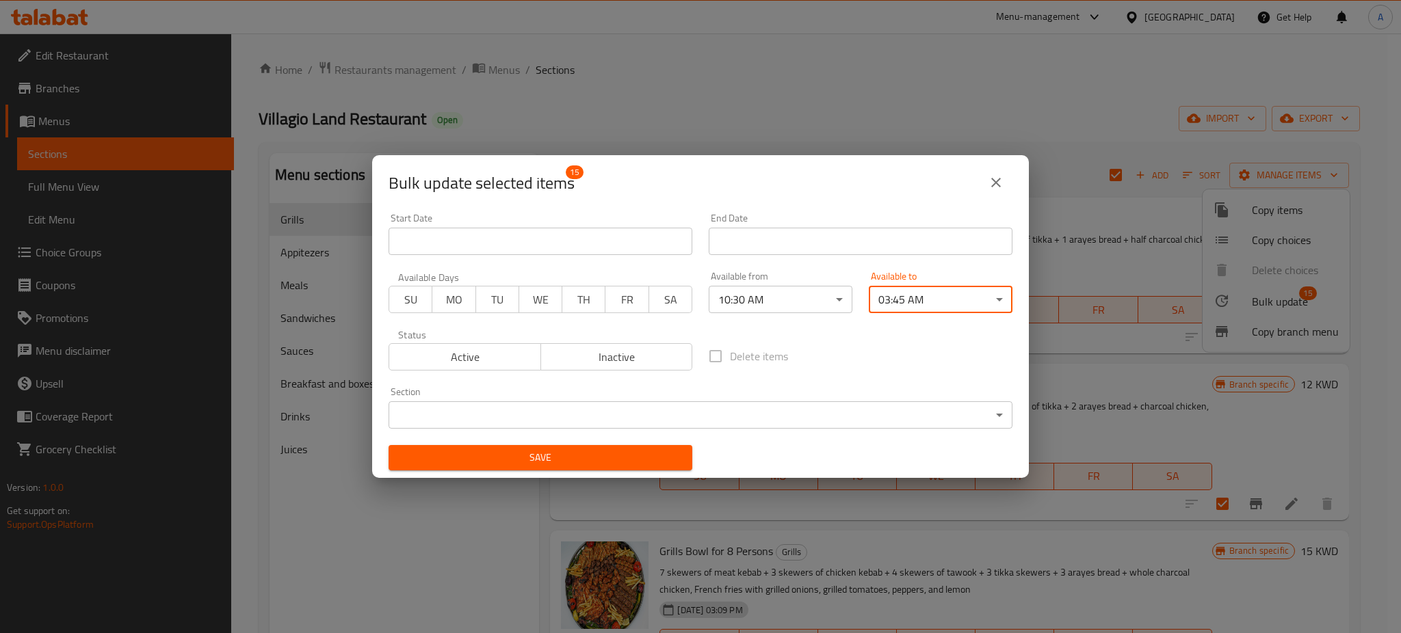
click at [561, 454] on span "Save" at bounding box center [540, 457] width 282 height 17
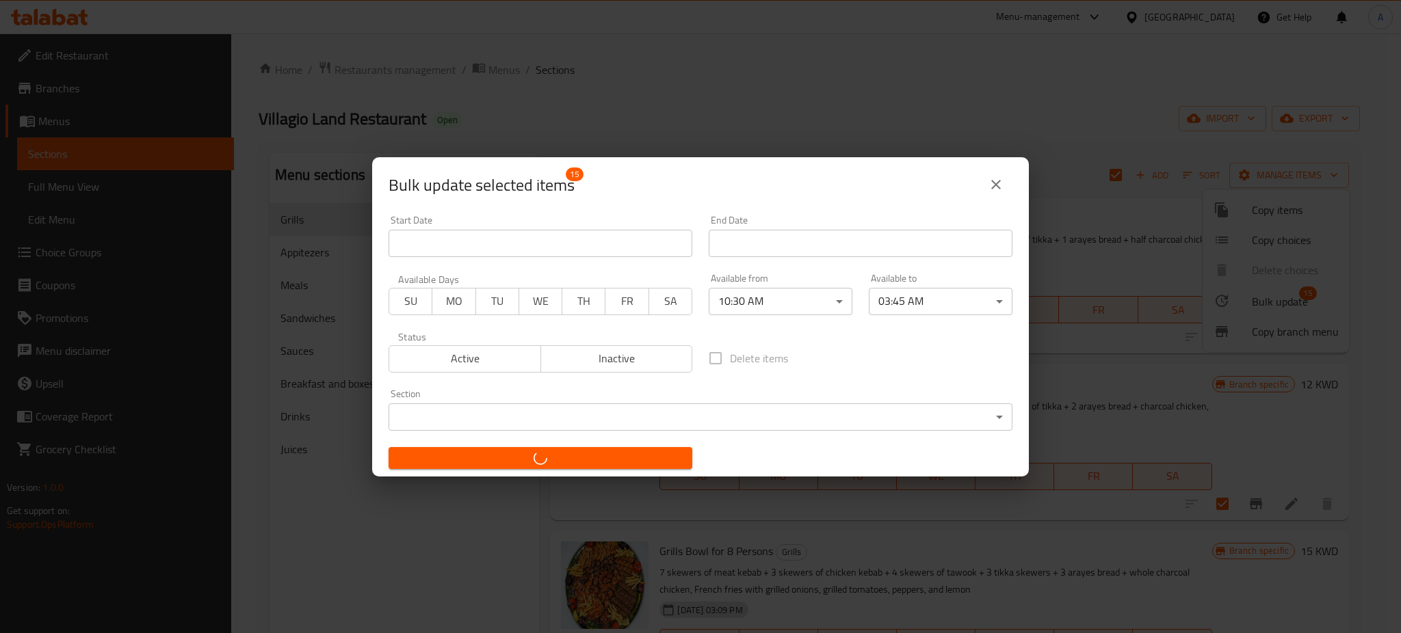
checkbox input "false"
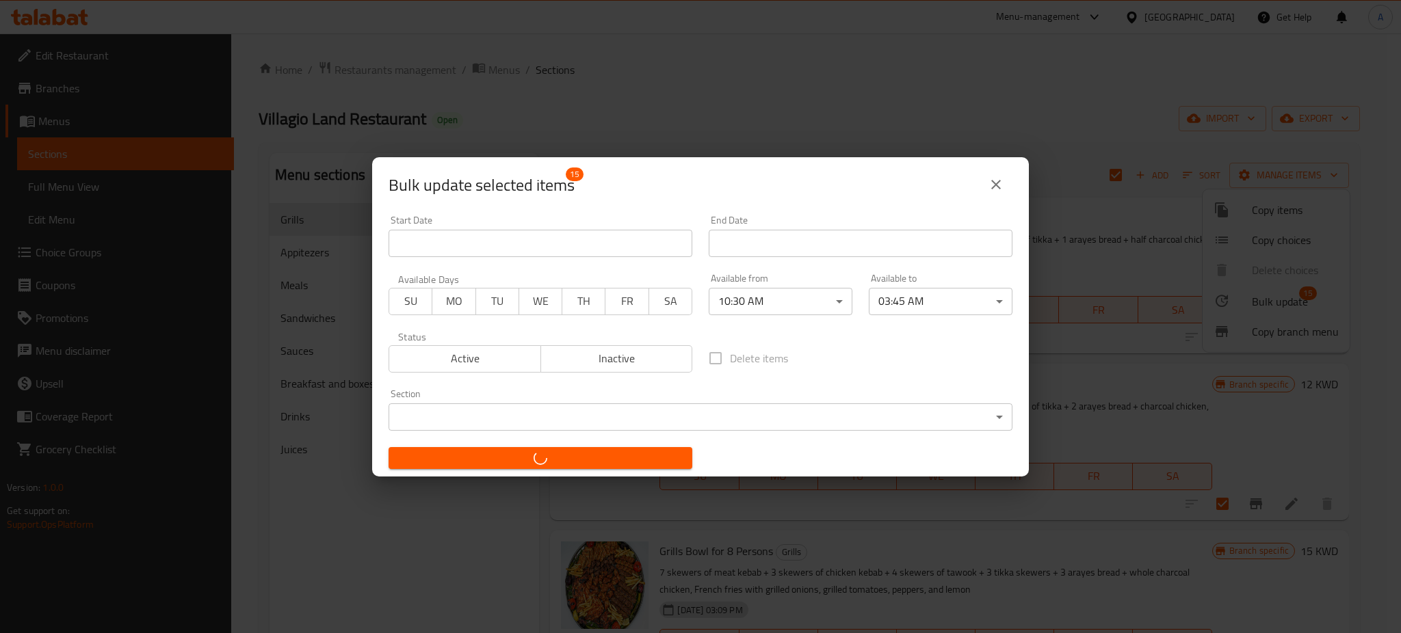
checkbox input "false"
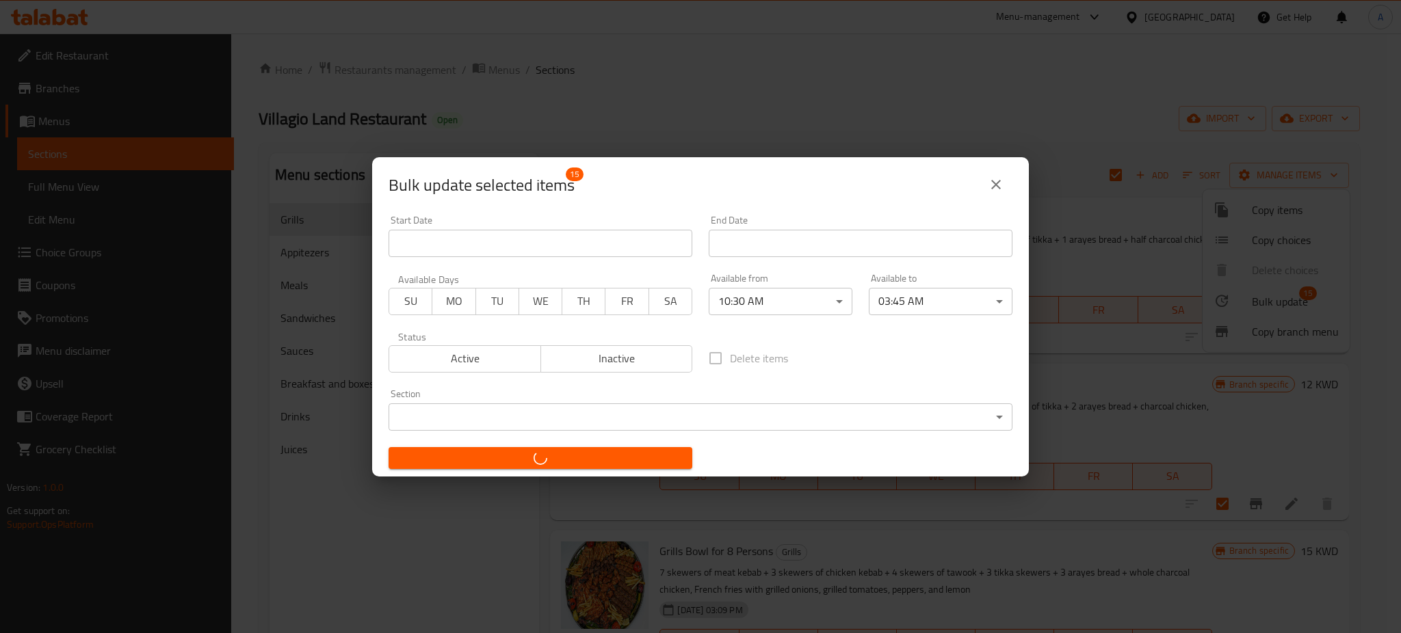
checkbox input "false"
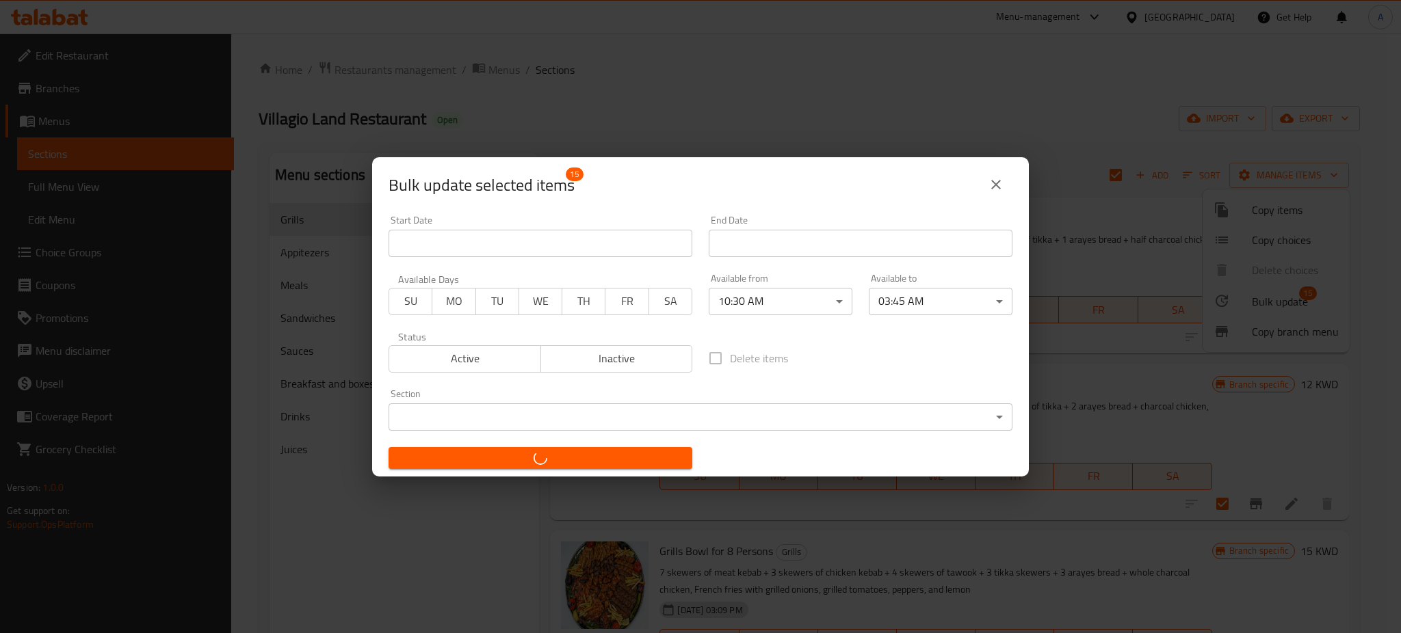
checkbox input "false"
